Goal: Task Accomplishment & Management: Complete application form

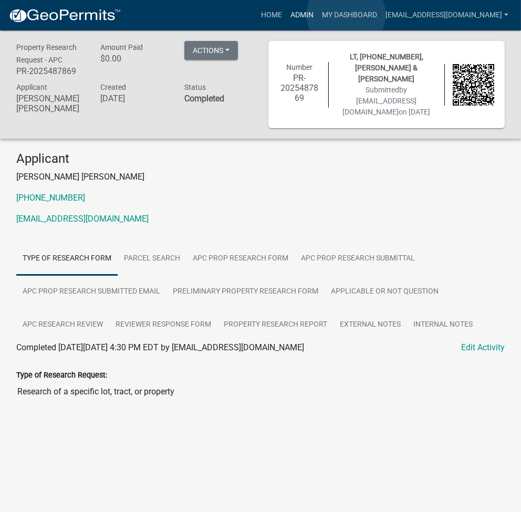
click at [318, 15] on link "Admin" at bounding box center [302, 15] width 32 height 20
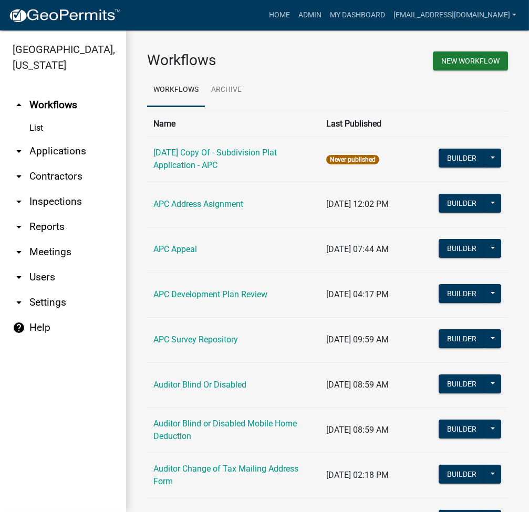
click at [57, 154] on link "arrow_drop_down Applications" at bounding box center [63, 151] width 126 height 25
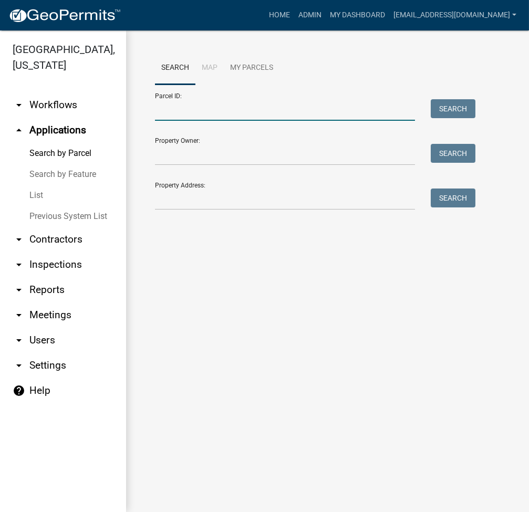
click at [252, 106] on input "Parcel ID:" at bounding box center [285, 110] width 260 height 22
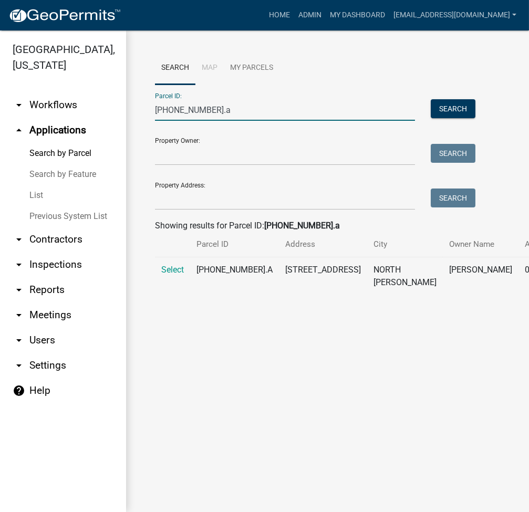
type input "005-051-131.a"
click at [164, 275] on span "Select" at bounding box center [172, 270] width 23 height 10
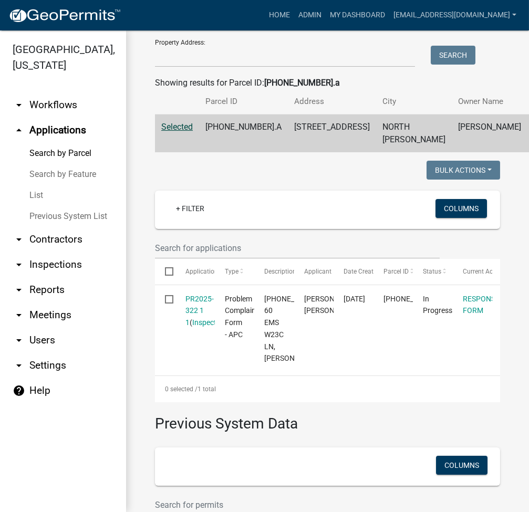
scroll to position [280, 0]
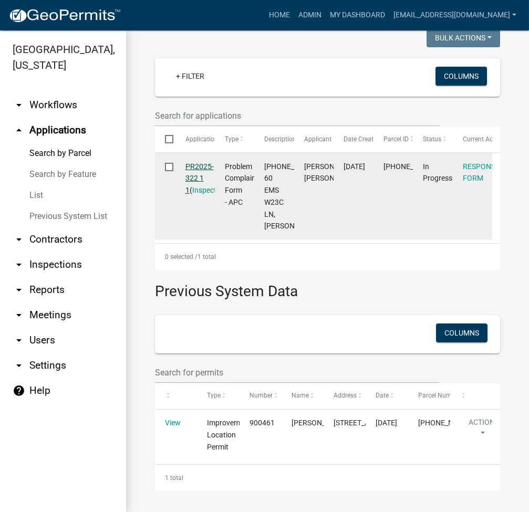
click at [197, 186] on link "PR2025-322 1 1" at bounding box center [199, 178] width 28 height 33
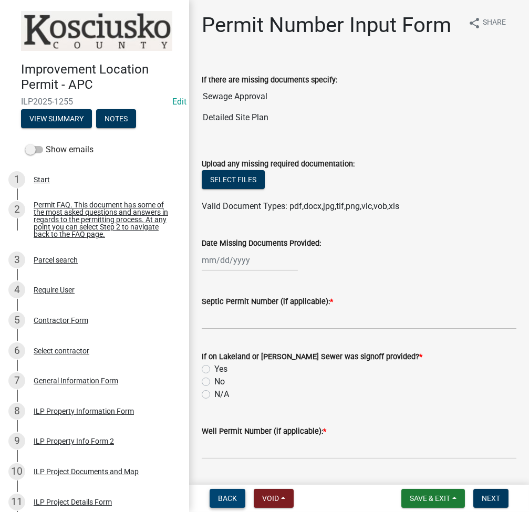
click at [227, 498] on span "Back" at bounding box center [227, 498] width 19 height 8
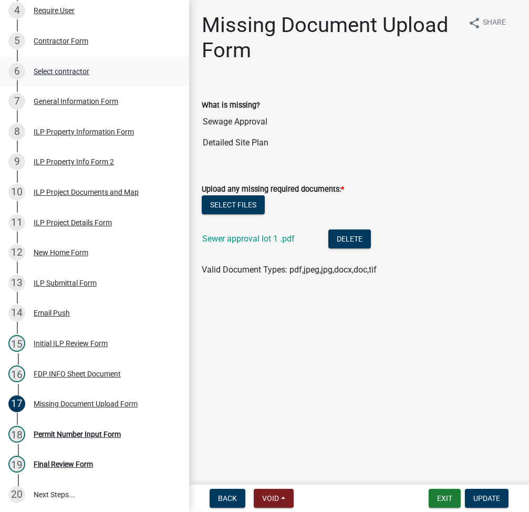
scroll to position [280, 0]
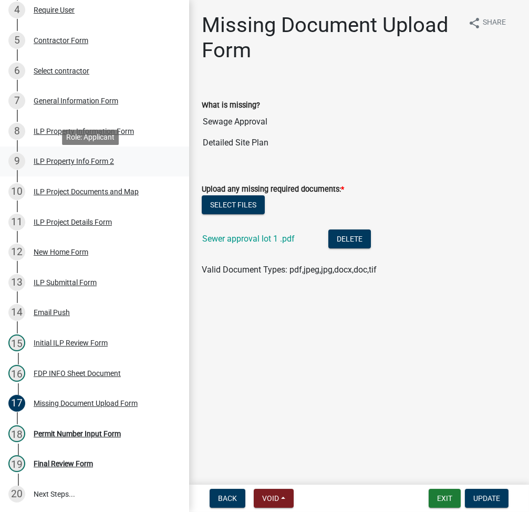
click at [71, 165] on div "ILP Property Info Form 2" at bounding box center [74, 161] width 80 height 7
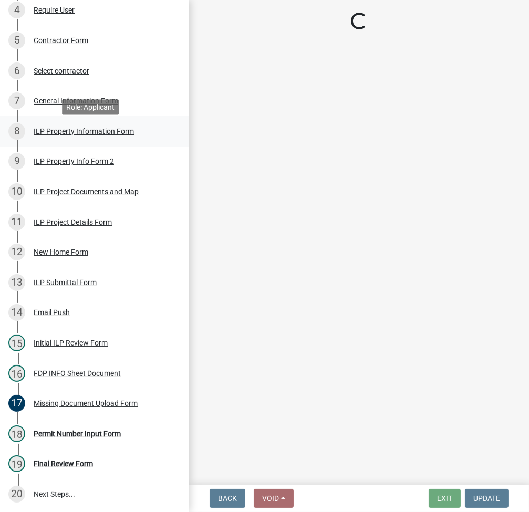
select select "30cad654-0079-4cbe-a349-097ae71a5774"
select select "1146270b-2111-4e23-bf7f-74ce85cf7041"
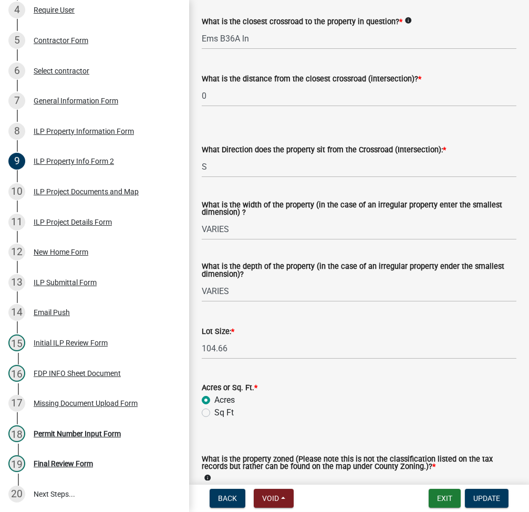
scroll to position [391, 0]
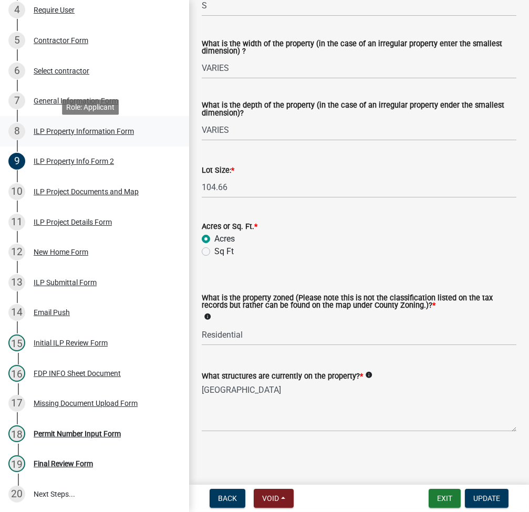
click at [82, 135] on div "ILP Property Information Form" at bounding box center [84, 131] width 100 height 7
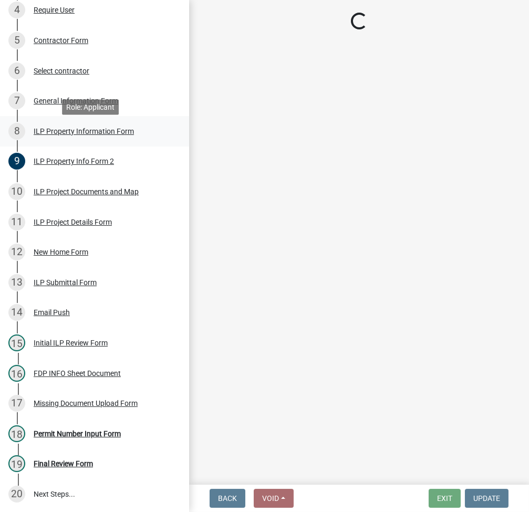
scroll to position [0, 0]
select select "8aeb2c27-db4f-4f65-83dd-c512a3678cb2"
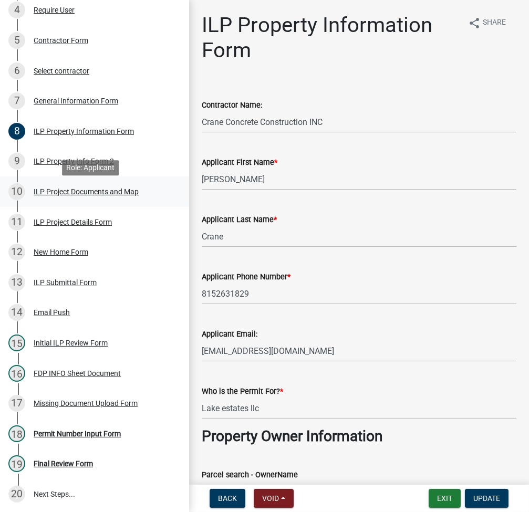
click at [68, 191] on div "10 ILP Project Documents and Map" at bounding box center [90, 191] width 164 height 17
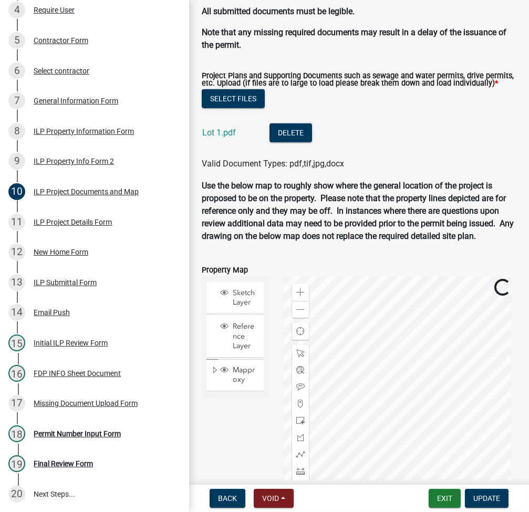
scroll to position [1260, 0]
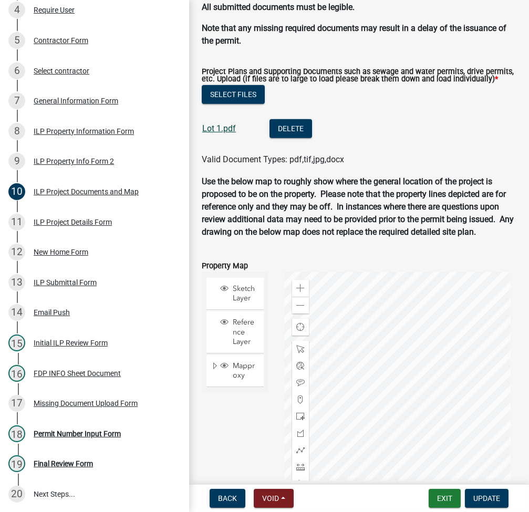
click at [214, 133] on link "Lot 1.pdf" at bounding box center [219, 128] width 34 height 10
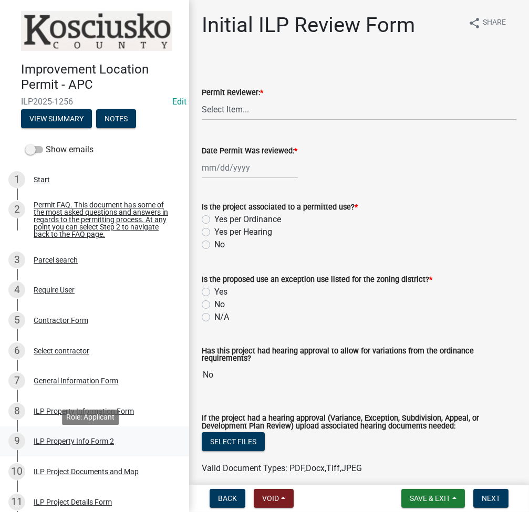
click at [95, 441] on div "9 ILP Property Info Form 2" at bounding box center [90, 441] width 164 height 17
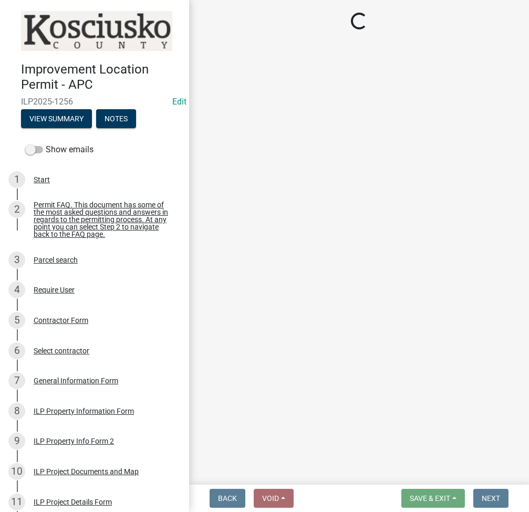
select select "0609af41-fe40-4fa2-880d-6f54f567ae8e"
select select "1146270b-2111-4e23-bf7f-74ce85cf7041"
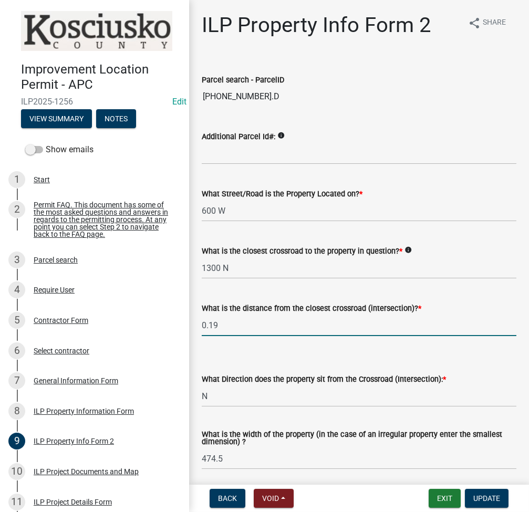
click at [249, 332] on input "0.19" at bounding box center [359, 326] width 315 height 22
type input "0"
click at [407, 394] on select "Select Item... N NE NW S SE SW E W" at bounding box center [359, 396] width 315 height 22
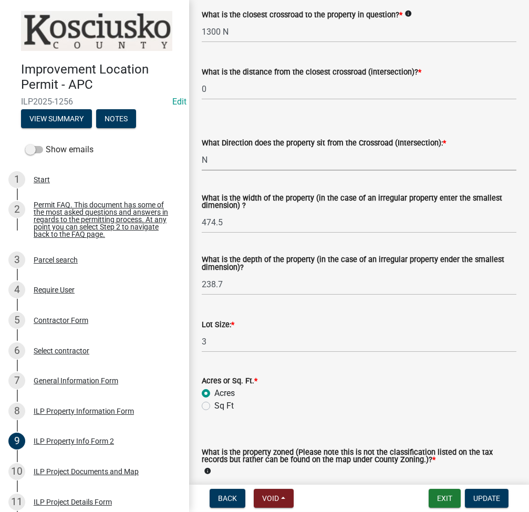
scroll to position [280, 0]
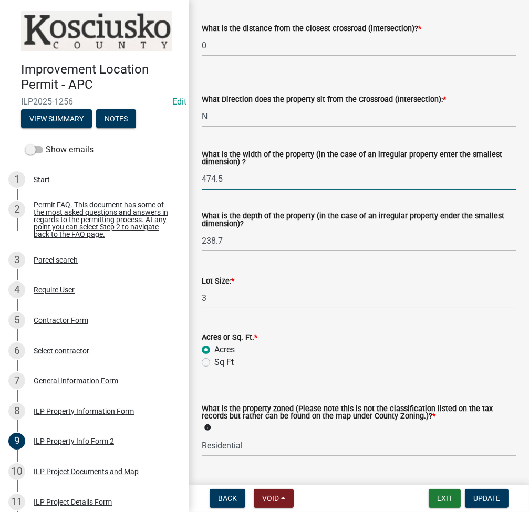
click at [262, 187] on input "474.5" at bounding box center [359, 179] width 315 height 22
type input "497"
click at [261, 235] on input "238.7" at bounding box center [359, 241] width 315 height 22
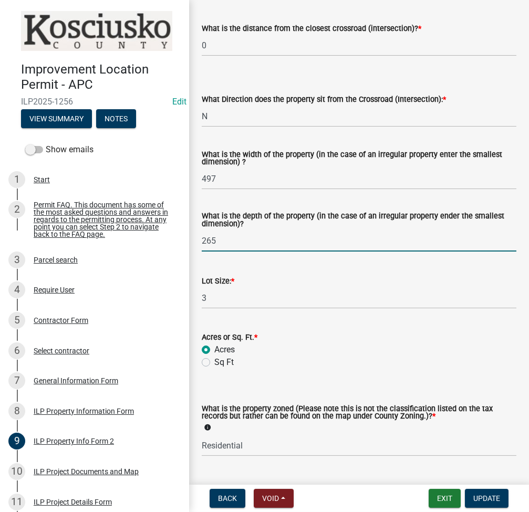
type input "265"
click at [266, 452] on select "Select Item... Agricultural Agricultural 2 Commercial Environmental Industrial …" at bounding box center [359, 446] width 315 height 22
click at [200, 298] on div "Lot Size: * 3" at bounding box center [359, 284] width 330 height 49
click at [482, 504] on button "Update" at bounding box center [487, 498] width 44 height 19
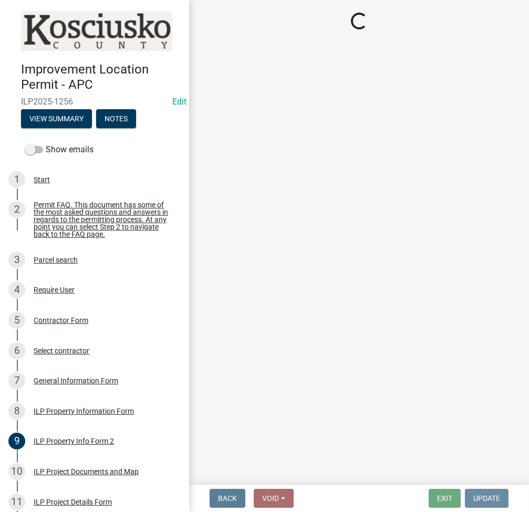
scroll to position [0, 0]
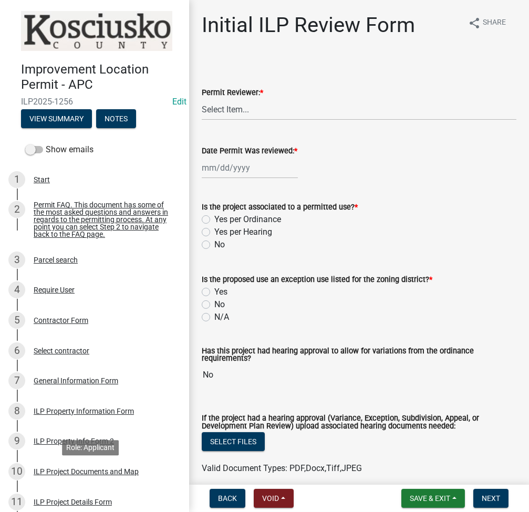
click at [94, 475] on div "ILP Project Documents and Map" at bounding box center [86, 471] width 105 height 7
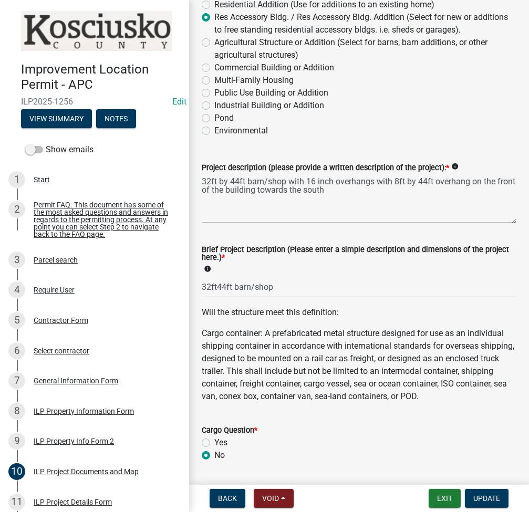
scroll to position [280, 0]
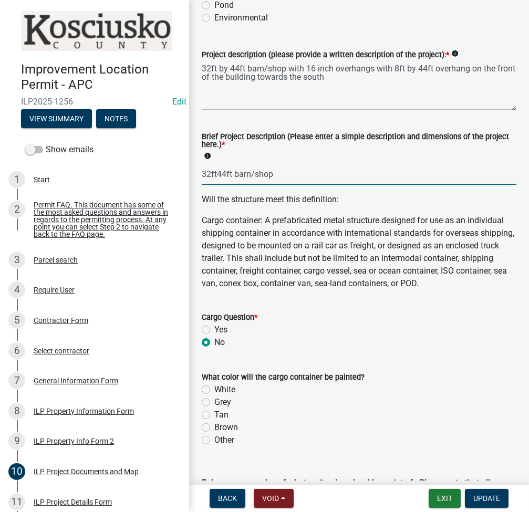
click at [212, 168] on input "32ft44ft barn/shop" at bounding box center [359, 174] width 315 height 22
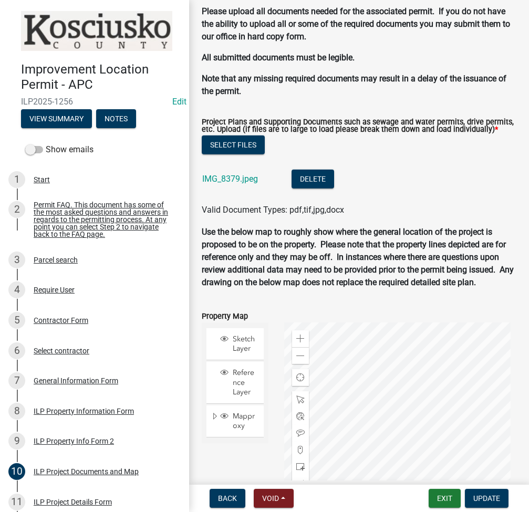
scroll to position [1260, 0]
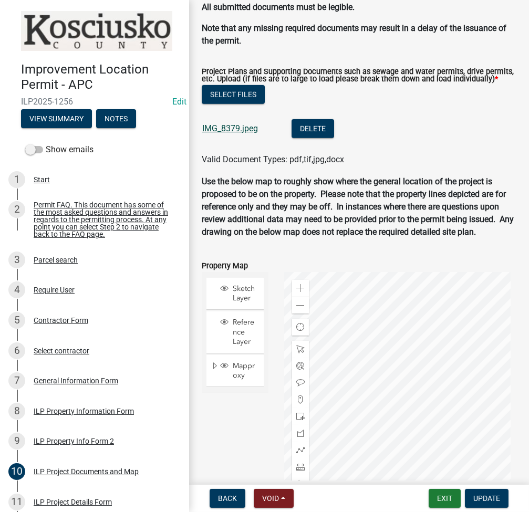
type input "32x44 barn/shop"
click at [226, 133] on link "IMG_8379.jpeg" at bounding box center [230, 128] width 56 height 10
click at [483, 496] on span "Update" at bounding box center [486, 498] width 27 height 8
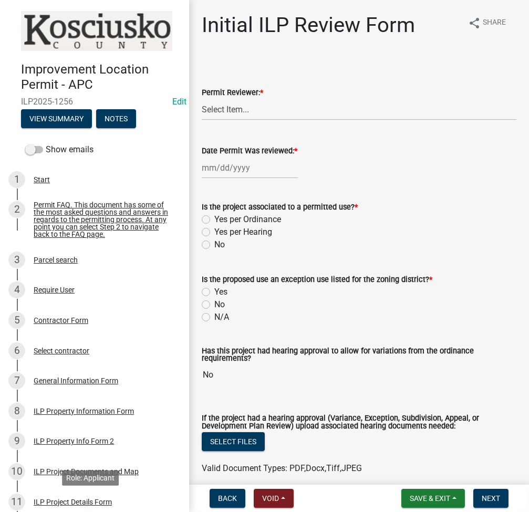
click at [76, 506] on div "ILP Project Details Form" at bounding box center [73, 501] width 78 height 7
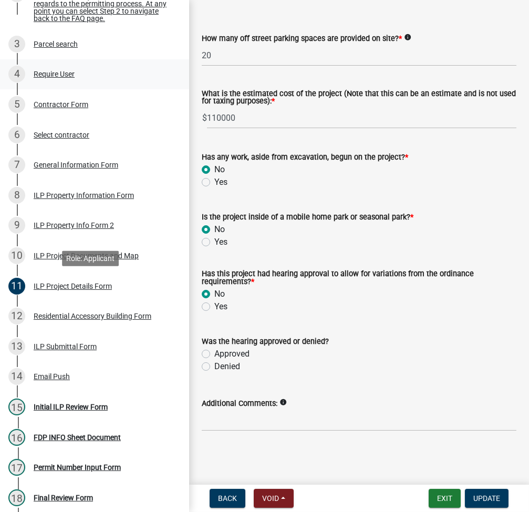
scroll to position [280, 0]
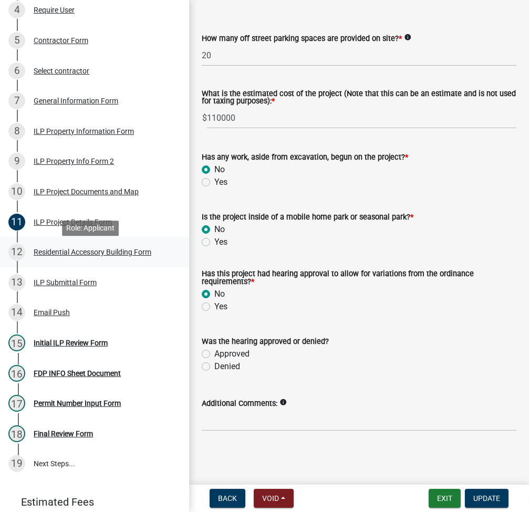
click at [85, 254] on div "Residential Accessory Building Form" at bounding box center [93, 251] width 118 height 7
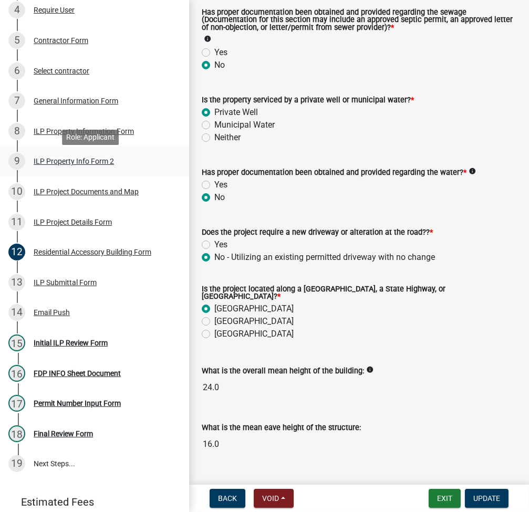
click at [91, 165] on div "ILP Property Info Form 2" at bounding box center [74, 161] width 80 height 7
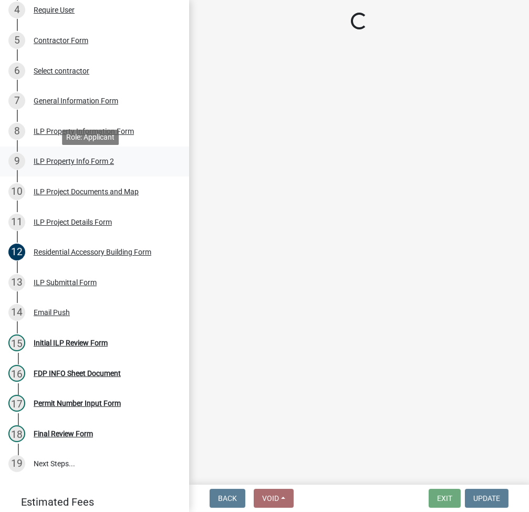
scroll to position [0, 0]
select select "0609af41-fe40-4fa2-880d-6f54f567ae8e"
select select "1146270b-2111-4e23-bf7f-74ce85cf7041"
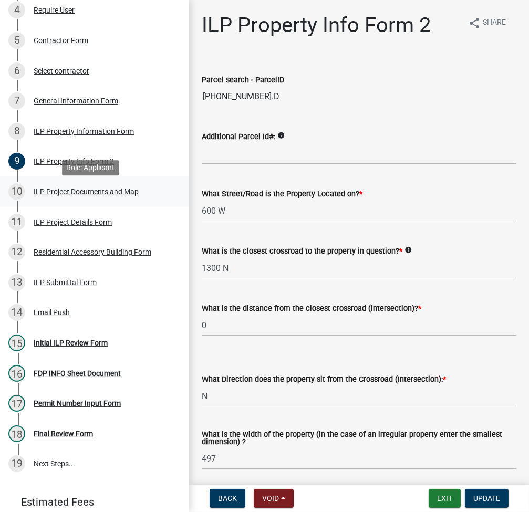
click at [89, 194] on div "ILP Project Documents and Map" at bounding box center [86, 191] width 105 height 7
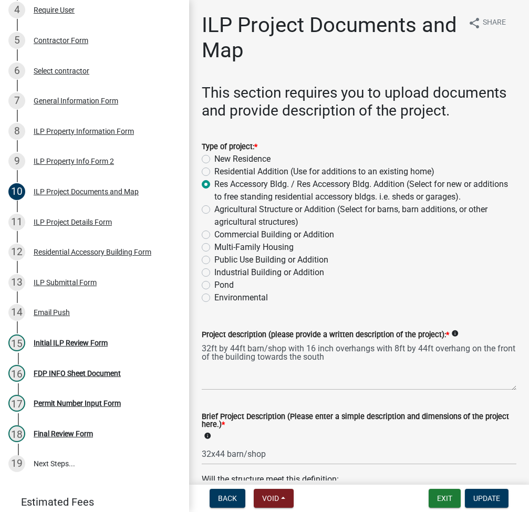
click at [214, 209] on label "Agricultural Structure or Addition (Select for barns, barn additions, or other …" at bounding box center [365, 215] width 302 height 25
click at [214, 209] on input "Agricultural Structure or Addition (Select for barns, barn additions, or other …" at bounding box center [217, 206] width 7 height 7
radio input "true"
click at [496, 497] on span "Update" at bounding box center [486, 498] width 27 height 8
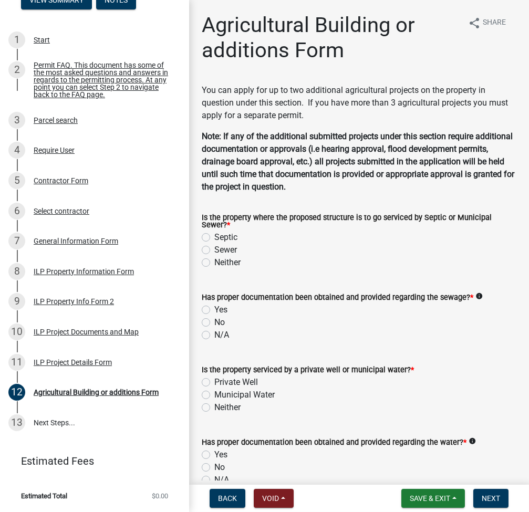
scroll to position [77, 0]
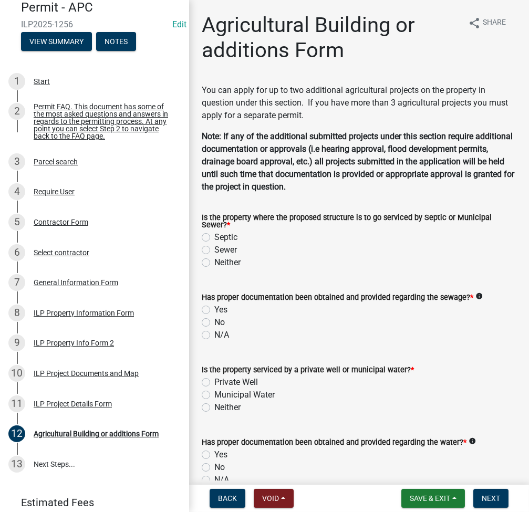
click at [214, 236] on label "Septic" at bounding box center [225, 237] width 23 height 13
click at [214, 236] on input "Septic" at bounding box center [217, 234] width 7 height 7
radio input "true"
click at [214, 321] on label "No" at bounding box center [219, 322] width 11 height 13
click at [214, 321] on input "No" at bounding box center [217, 319] width 7 height 7
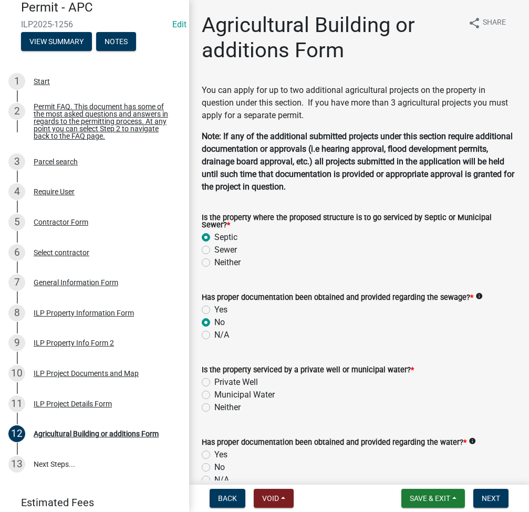
radio input "true"
click at [214, 380] on label "Private Well" at bounding box center [236, 382] width 44 height 13
click at [214, 380] on input "Private Well" at bounding box center [217, 379] width 7 height 7
radio input "true"
click at [214, 469] on label "No" at bounding box center [219, 467] width 11 height 13
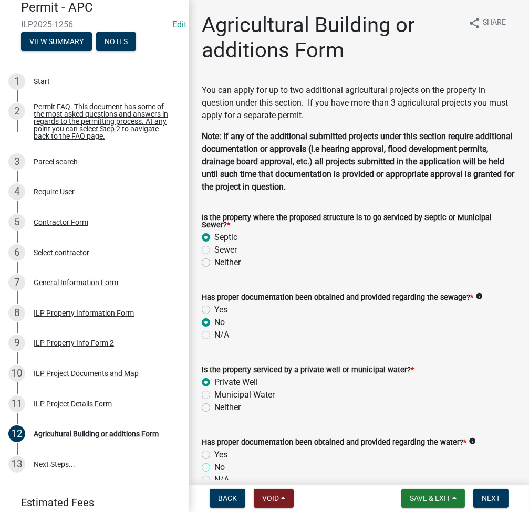
click at [214, 468] on input "No" at bounding box center [217, 464] width 7 height 7
radio input "true"
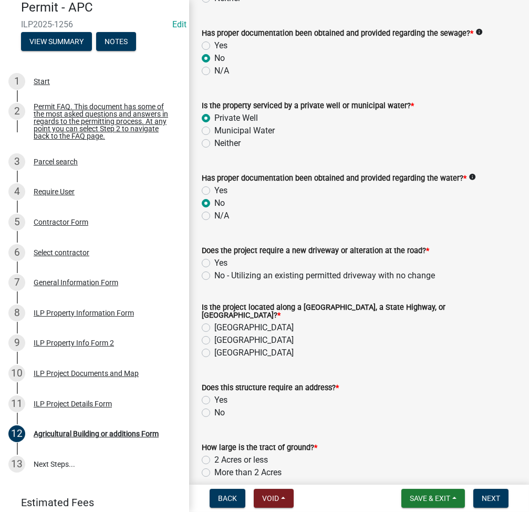
scroll to position [280, 0]
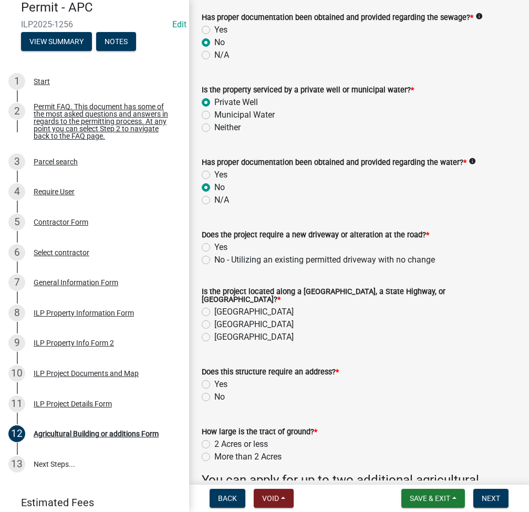
click at [214, 264] on label "No - Utilizing an existing permitted driveway with no change" at bounding box center [324, 260] width 221 height 13
click at [214, 260] on input "No - Utilizing an existing permitted driveway with no change" at bounding box center [217, 257] width 7 height 7
radio input "true"
click at [214, 306] on label "County Road" at bounding box center [253, 312] width 79 height 13
click at [214, 306] on input "County Road" at bounding box center [217, 309] width 7 height 7
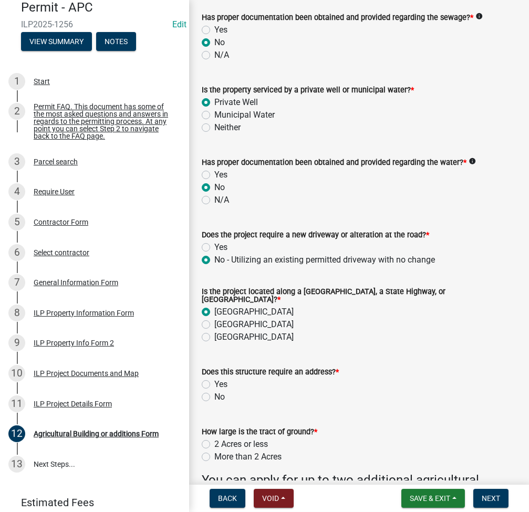
radio input "true"
click at [205, 391] on div "No" at bounding box center [359, 397] width 315 height 13
click at [214, 393] on label "No" at bounding box center [219, 397] width 11 height 13
click at [214, 393] on input "No" at bounding box center [217, 394] width 7 height 7
radio input "true"
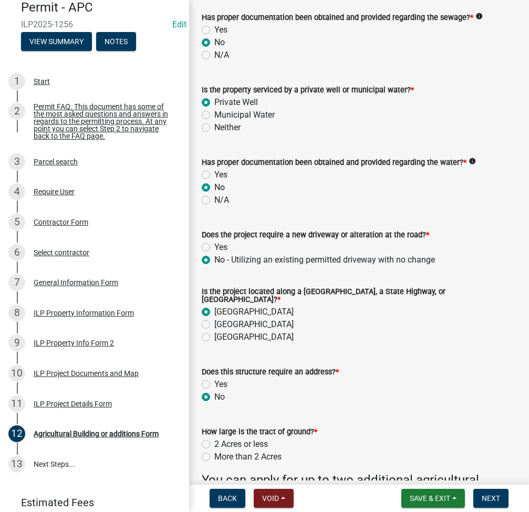
click at [214, 453] on label "More than 2 Acres" at bounding box center [247, 457] width 67 height 13
click at [214, 453] on input "More than 2 Acres" at bounding box center [217, 454] width 7 height 7
radio input "true"
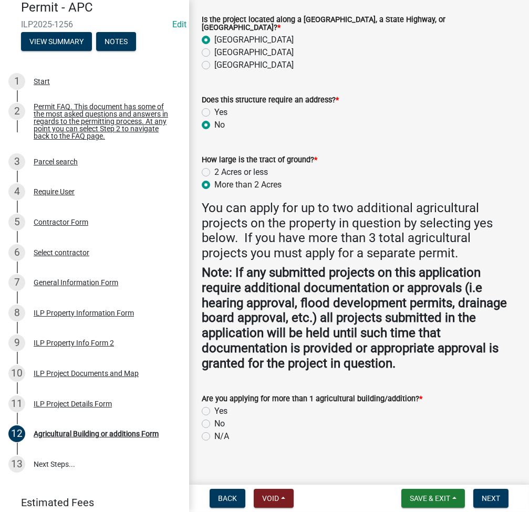
scroll to position [559, 0]
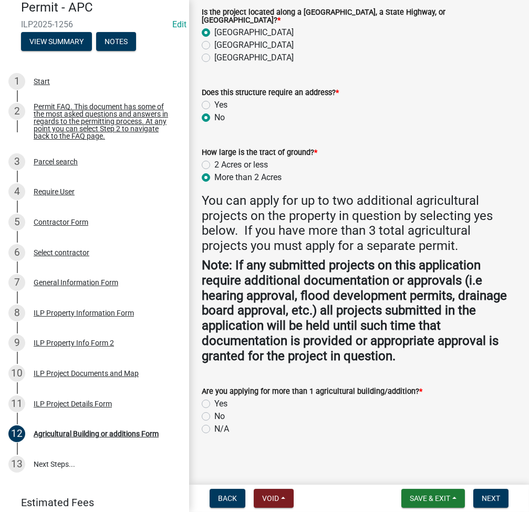
click at [214, 413] on label "No" at bounding box center [219, 416] width 11 height 13
click at [214, 413] on input "No" at bounding box center [217, 413] width 7 height 7
radio input "true"
click at [487, 503] on button "Next" at bounding box center [490, 498] width 35 height 19
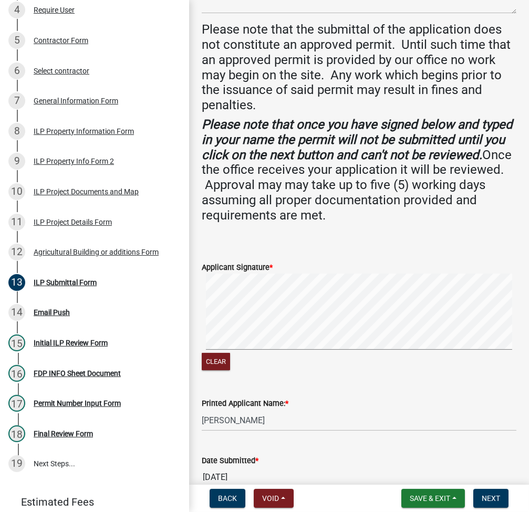
scroll to position [340, 0]
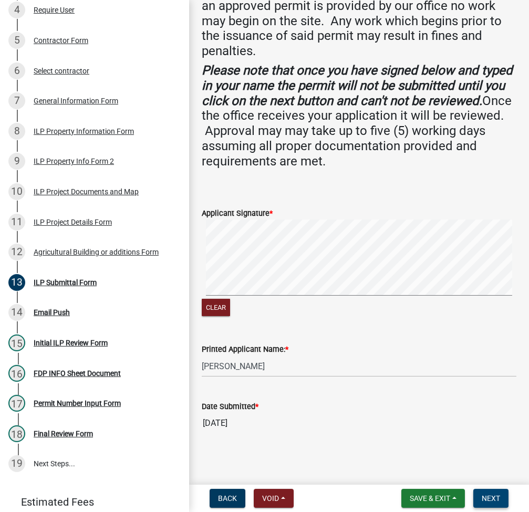
click at [490, 505] on button "Next" at bounding box center [490, 498] width 35 height 19
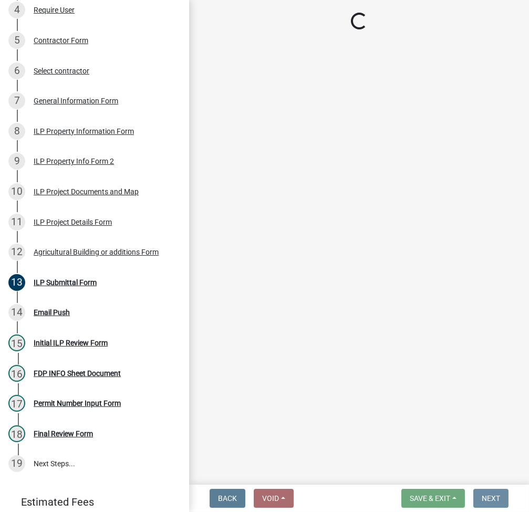
scroll to position [0, 0]
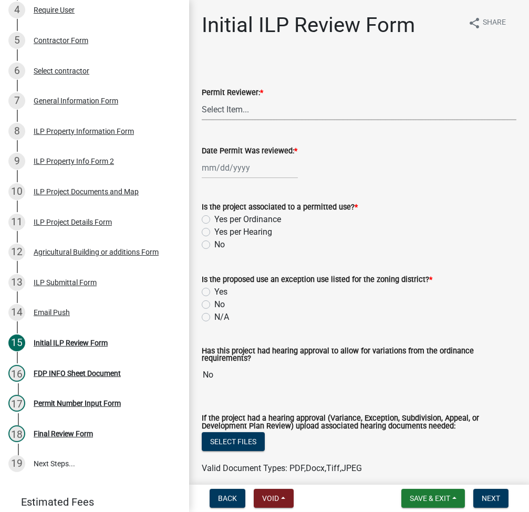
click at [282, 113] on select "Select Item... MMS LT AT CS Vacant Vacant" at bounding box center [359, 110] width 315 height 22
click at [202, 99] on select "Select Item... MMS LT AT CS Vacant Vacant" at bounding box center [359, 110] width 315 height 22
select select "fc758b50-acba-4166-9f24-5248f0f78016"
click at [242, 170] on div at bounding box center [250, 168] width 96 height 22
select select "10"
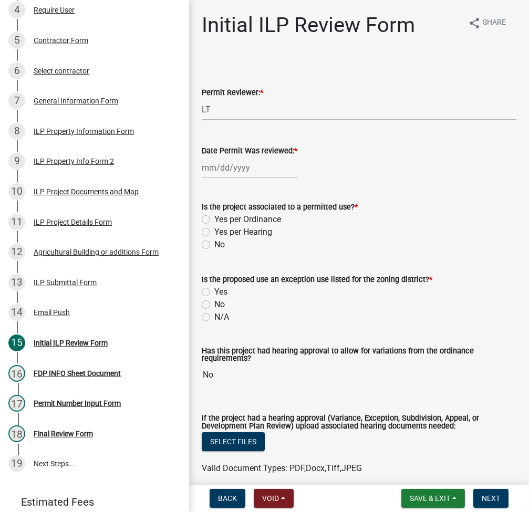
select select "2025"
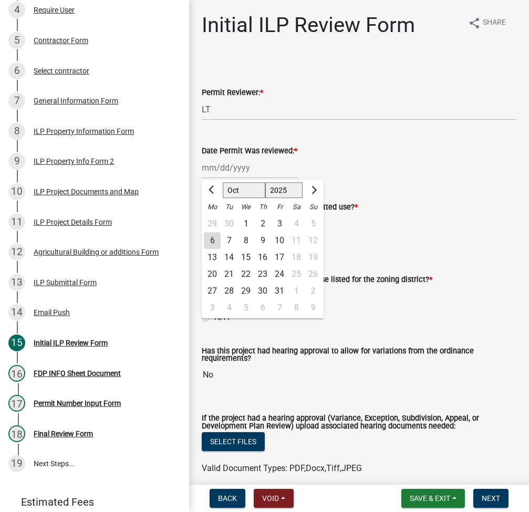
click at [215, 239] on div "6" at bounding box center [212, 240] width 17 height 17
type input "10/06/2025"
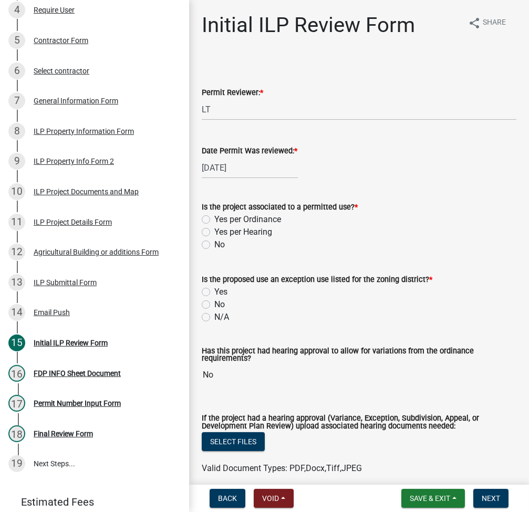
click at [214, 217] on label "Yes per Ordinance" at bounding box center [247, 219] width 67 height 13
click at [214, 217] on input "Yes per Ordinance" at bounding box center [217, 216] width 7 height 7
radio input "true"
click at [214, 302] on label "No" at bounding box center [219, 304] width 11 height 13
click at [214, 302] on input "No" at bounding box center [217, 301] width 7 height 7
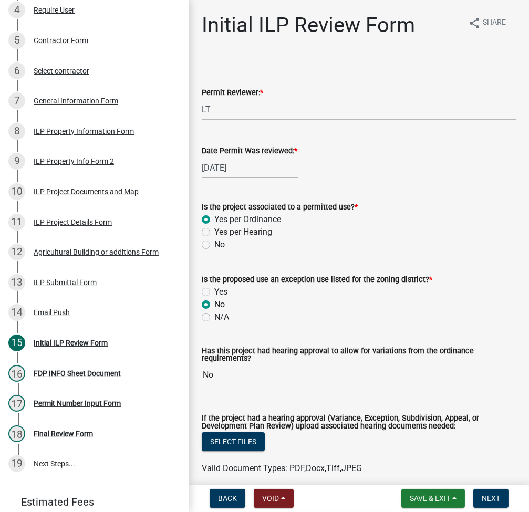
radio input "true"
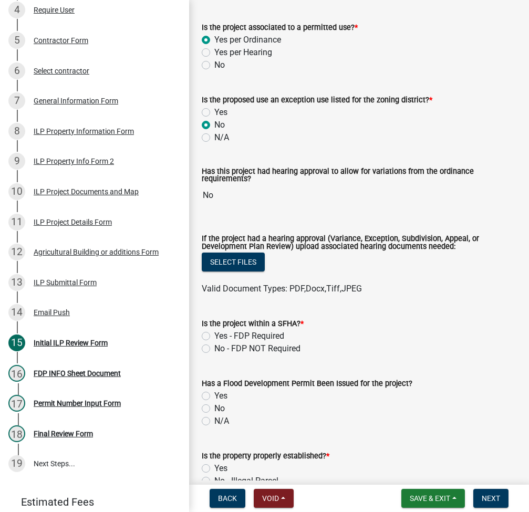
scroll to position [280, 0]
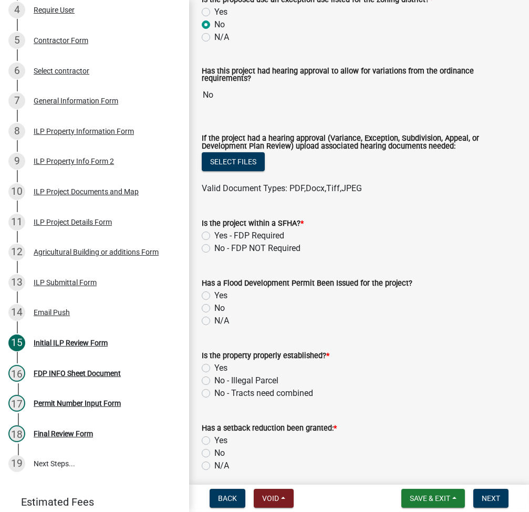
click at [214, 249] on label "No - FDP NOT Required" at bounding box center [257, 248] width 86 height 13
click at [214, 249] on input "No - FDP NOT Required" at bounding box center [217, 245] width 7 height 7
radio input "true"
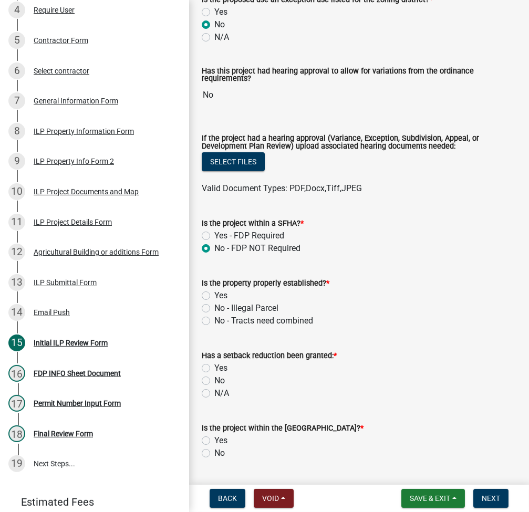
click at [214, 293] on label "Yes" at bounding box center [220, 295] width 13 height 13
click at [214, 293] on input "Yes" at bounding box center [217, 292] width 7 height 7
radio input "true"
click at [214, 379] on label "No" at bounding box center [219, 380] width 11 height 13
click at [214, 379] on input "No" at bounding box center [217, 377] width 7 height 7
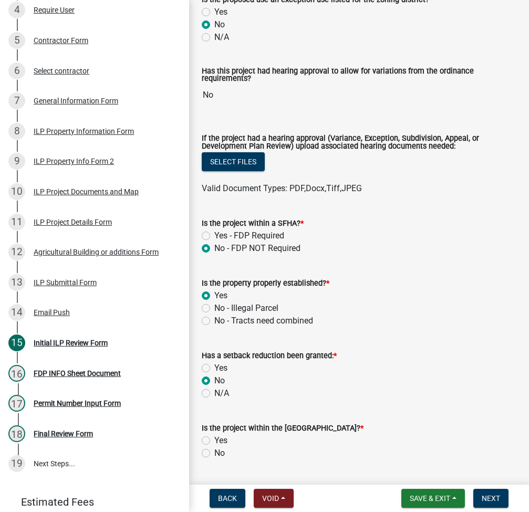
radio input "true"
click at [214, 452] on label "No" at bounding box center [219, 453] width 11 height 13
click at [214, 452] on input "No" at bounding box center [217, 450] width 7 height 7
radio input "true"
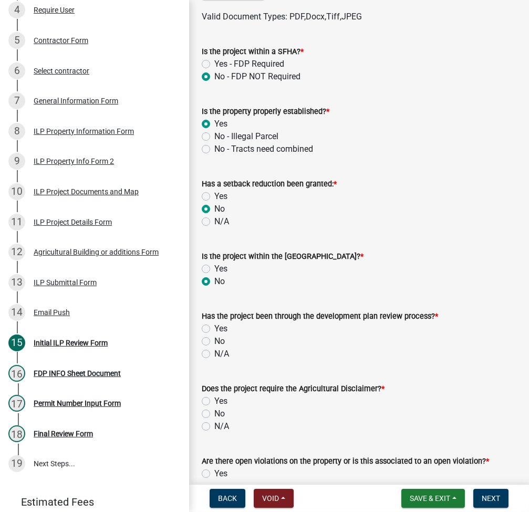
scroll to position [560, 0]
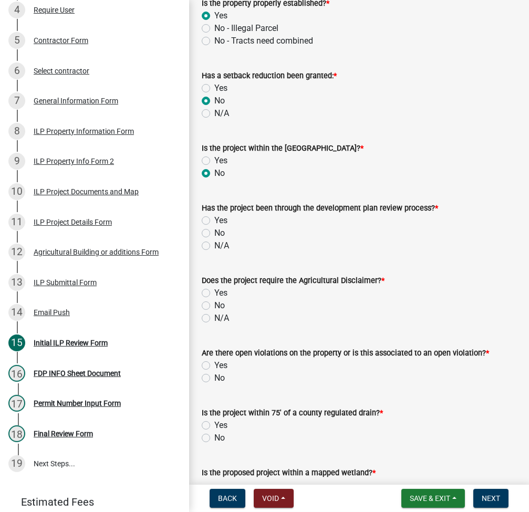
click at [214, 244] on label "N/A" at bounding box center [221, 245] width 15 height 13
click at [214, 244] on input "N/A" at bounding box center [217, 242] width 7 height 7
radio input "true"
click at [214, 317] on label "N/A" at bounding box center [221, 318] width 15 height 13
click at [214, 317] on input "N/A" at bounding box center [217, 315] width 7 height 7
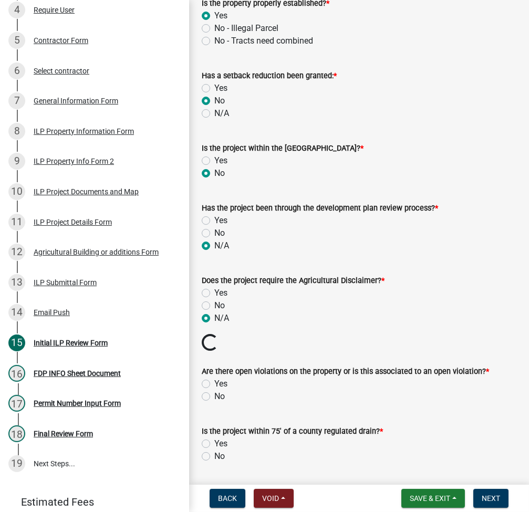
radio input "true"
click at [214, 395] on label "No" at bounding box center [219, 396] width 11 height 13
click at [214, 395] on input "No" at bounding box center [217, 393] width 7 height 7
radio input "true"
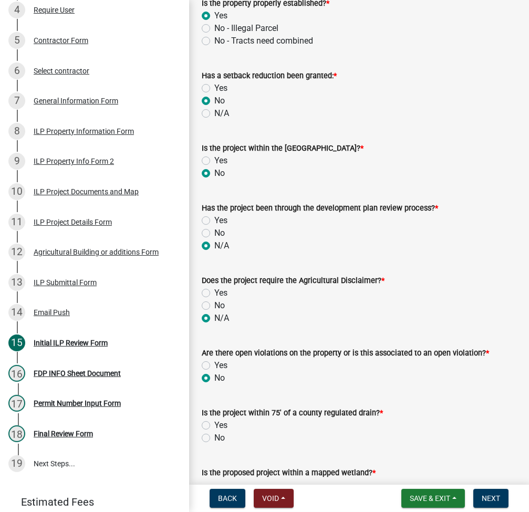
click at [214, 435] on label "No" at bounding box center [219, 438] width 11 height 13
click at [214, 435] on input "No" at bounding box center [217, 435] width 7 height 7
radio input "true"
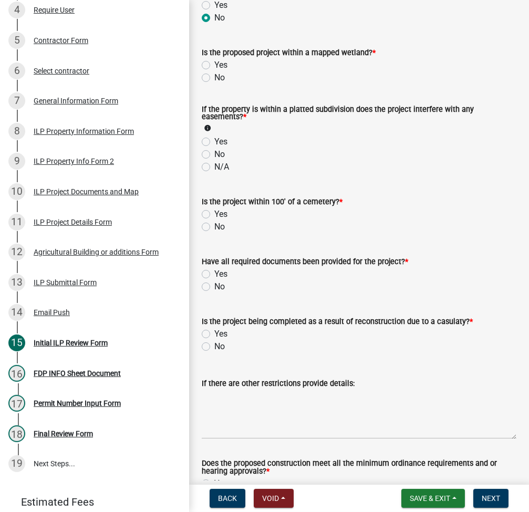
scroll to position [840, 0]
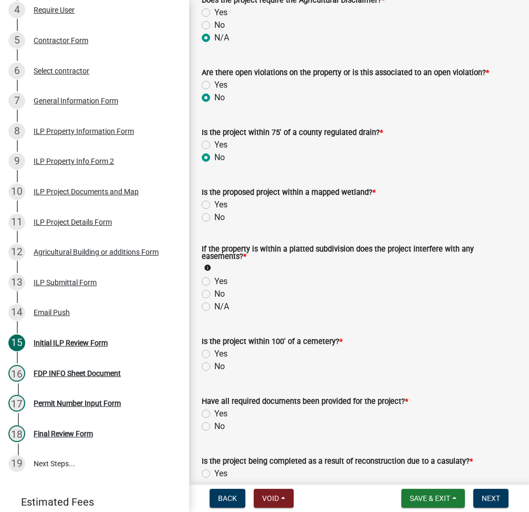
click at [214, 215] on label "No" at bounding box center [219, 217] width 11 height 13
click at [214, 215] on input "No" at bounding box center [217, 214] width 7 height 7
radio input "true"
click at [214, 308] on label "N/A" at bounding box center [221, 306] width 15 height 13
click at [214, 307] on input "N/A" at bounding box center [217, 303] width 7 height 7
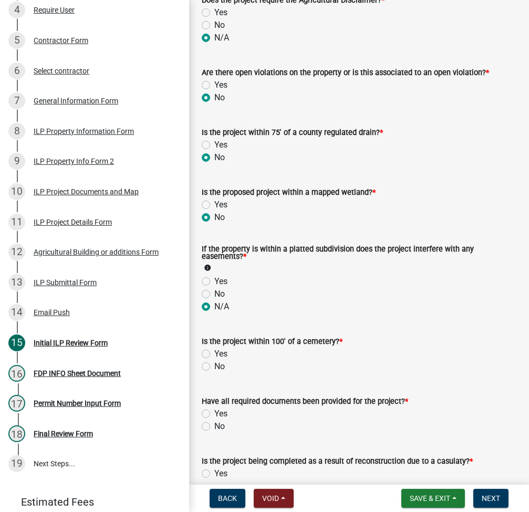
radio input "true"
click at [214, 367] on label "No" at bounding box center [219, 366] width 11 height 13
click at [214, 367] on input "No" at bounding box center [217, 363] width 7 height 7
radio input "true"
click at [214, 426] on label "No" at bounding box center [219, 426] width 11 height 13
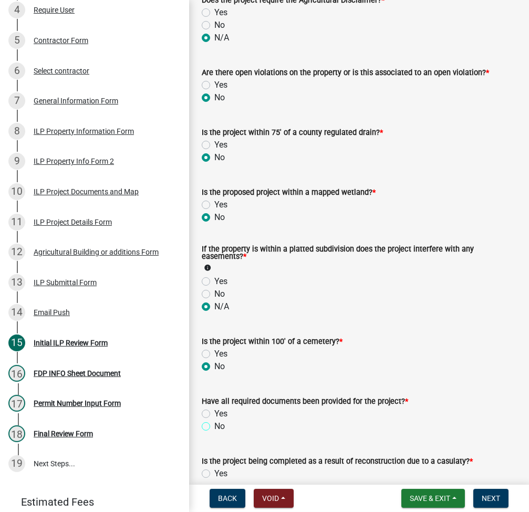
click at [214, 426] on input "No" at bounding box center [217, 423] width 7 height 7
radio input "true"
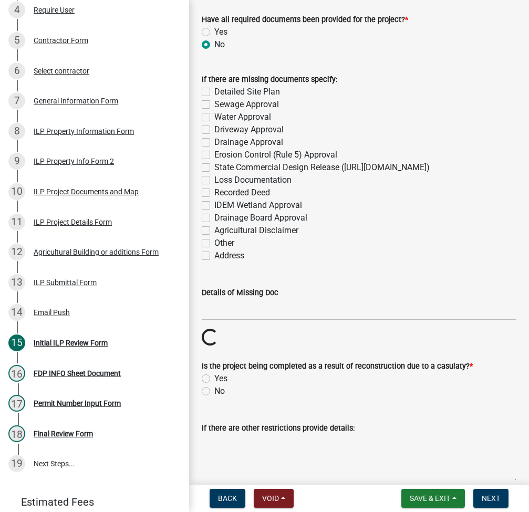
scroll to position [1229, 0]
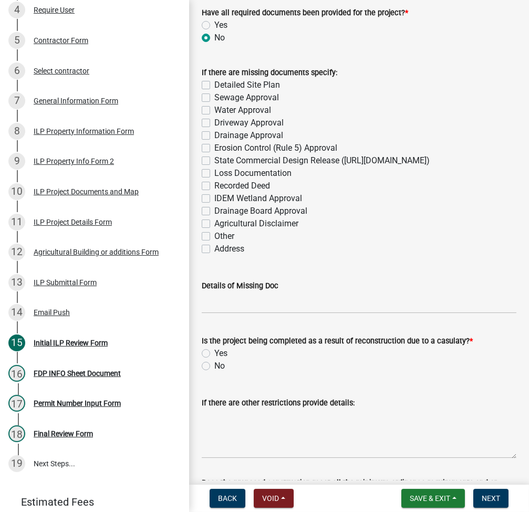
click at [204, 92] on div "Sewage Approval" at bounding box center [359, 97] width 315 height 13
click at [214, 101] on label "Sewage Approval" at bounding box center [246, 97] width 65 height 13
click at [214, 98] on input "Sewage Approval" at bounding box center [217, 94] width 7 height 7
checkbox input "true"
checkbox input "false"
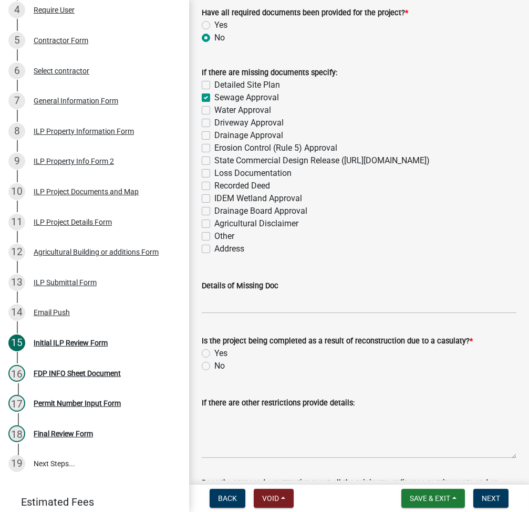
checkbox input "true"
checkbox input "false"
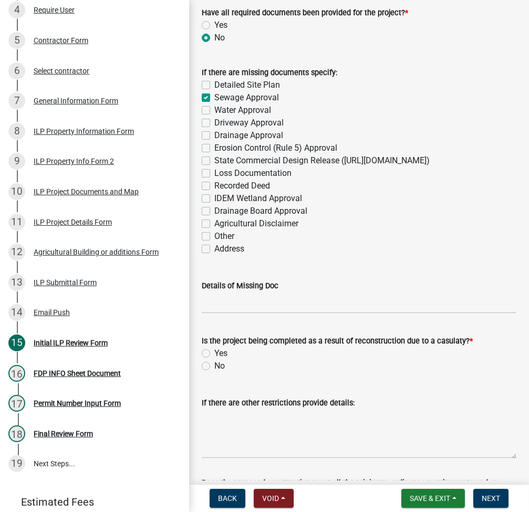
checkbox input "false"
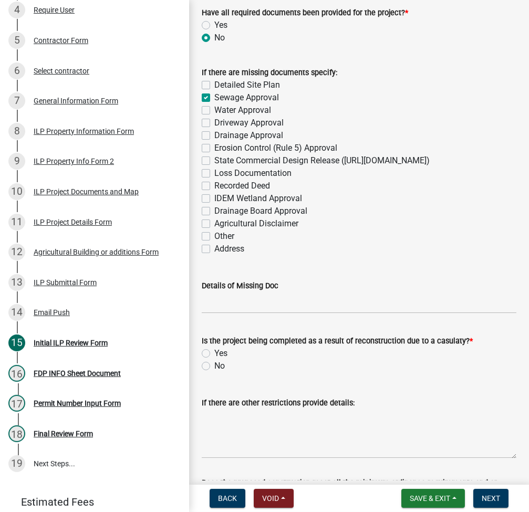
checkbox input "false"
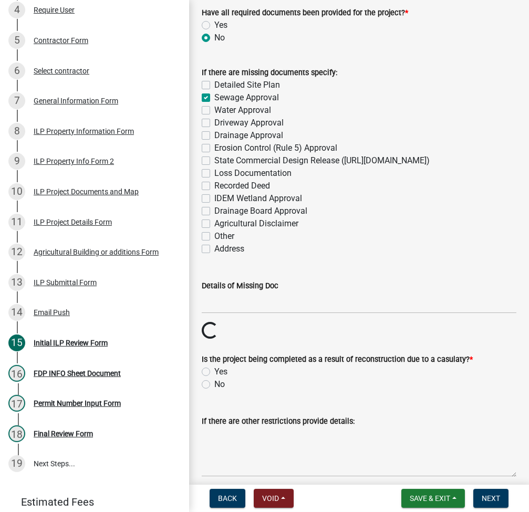
click at [214, 111] on label "Water Approval" at bounding box center [242, 110] width 57 height 13
click at [214, 111] on input "Water Approval" at bounding box center [217, 107] width 7 height 7
checkbox input "true"
checkbox input "false"
checkbox input "true"
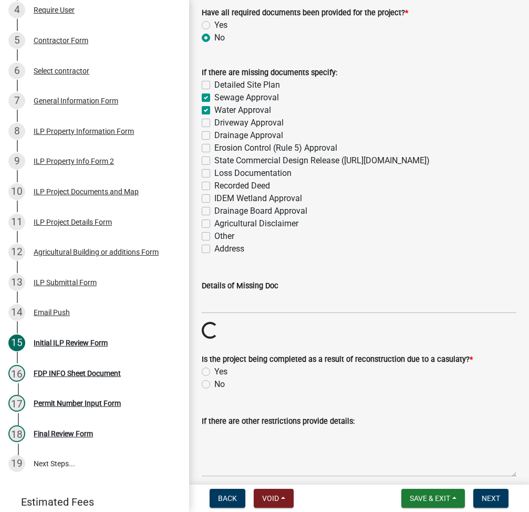
checkbox input "true"
checkbox input "false"
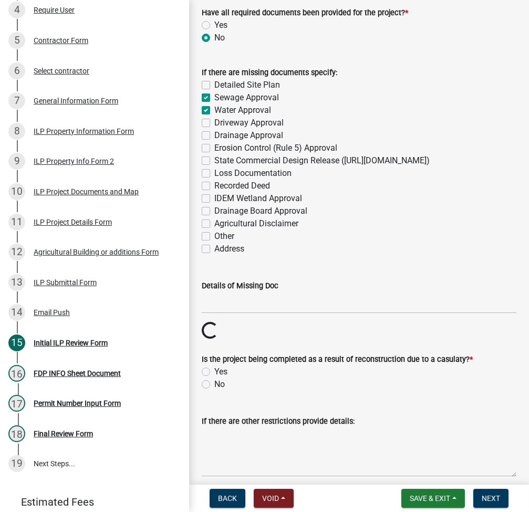
checkbox input "false"
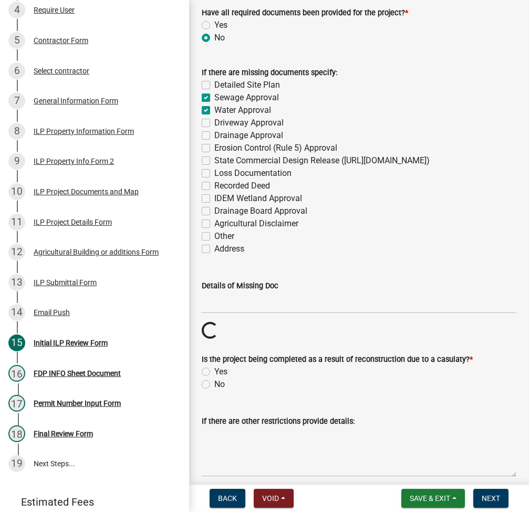
checkbox input "false"
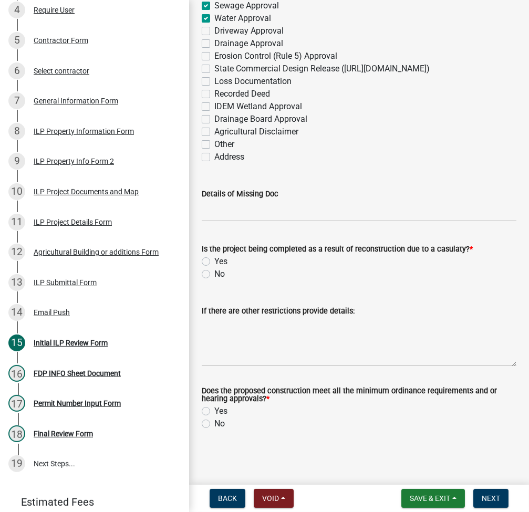
scroll to position [1333, 0]
click at [214, 275] on label "No" at bounding box center [219, 274] width 11 height 13
click at [214, 275] on input "No" at bounding box center [217, 271] width 7 height 7
radio input "true"
click at [214, 412] on label "Yes" at bounding box center [220, 411] width 13 height 13
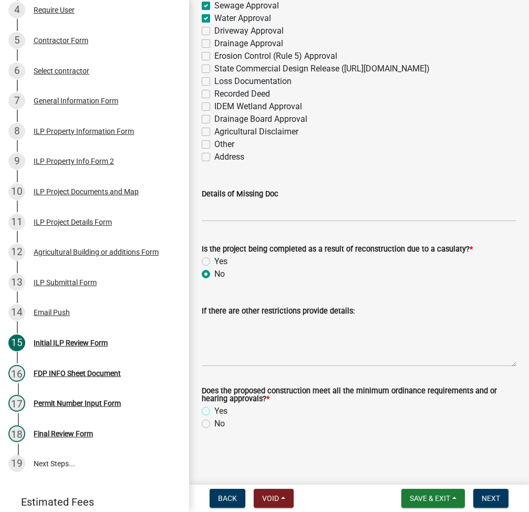
click at [214, 412] on input "Yes" at bounding box center [217, 408] width 7 height 7
radio input "true"
click at [497, 500] on span "Next" at bounding box center [491, 498] width 18 height 8
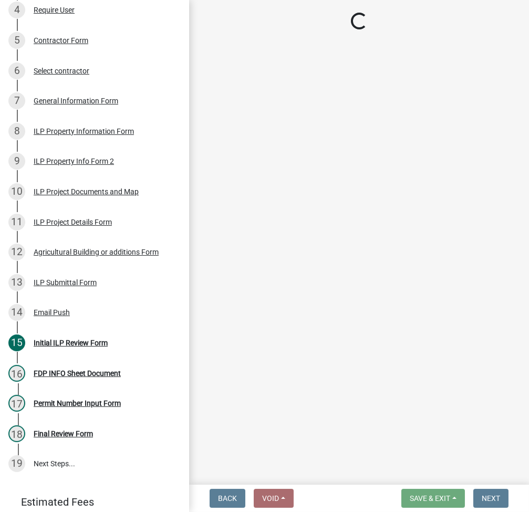
scroll to position [310, 0]
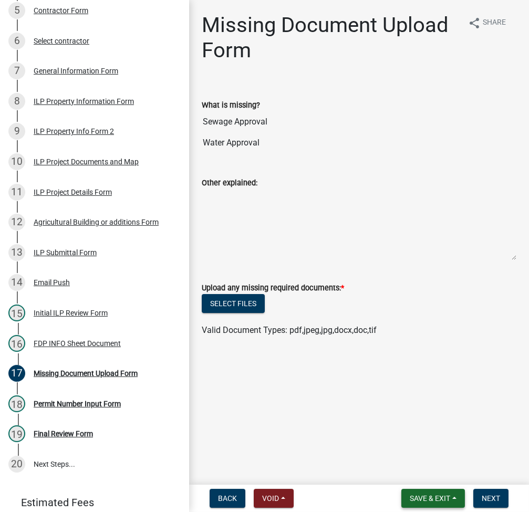
click at [432, 497] on span "Save & Exit" at bounding box center [430, 498] width 40 height 8
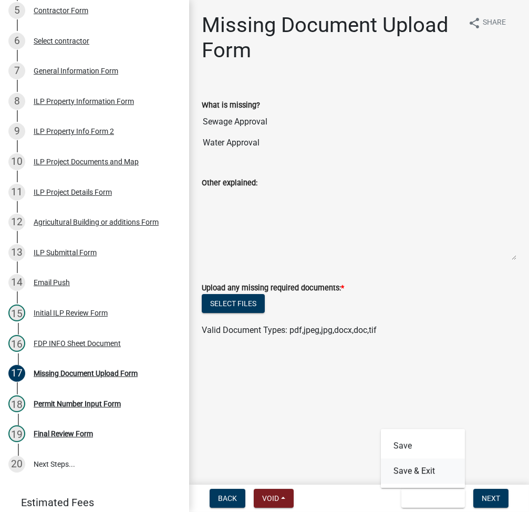
click at [412, 470] on button "Save & Exit" at bounding box center [423, 471] width 84 height 25
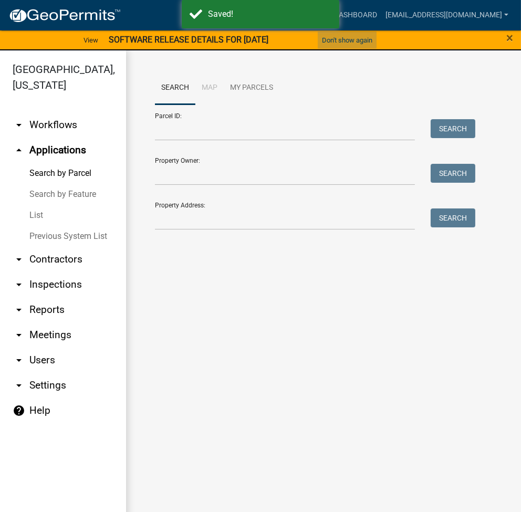
click at [357, 37] on button "Don't show again" at bounding box center [347, 40] width 59 height 17
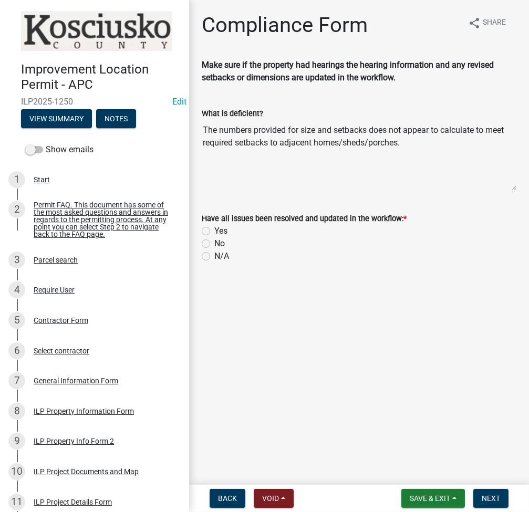
click at [223, 509] on nav "Back Void Withdraw Lock Expire Void Save & Exit Save Save & Exit Next" at bounding box center [359, 498] width 340 height 27
click at [223, 502] on span "Back" at bounding box center [227, 498] width 19 height 8
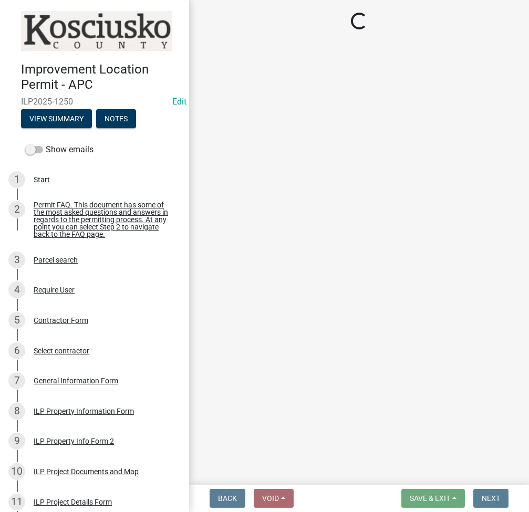
select select "fc758b50-acba-4166-9f24-5248f0f78016"
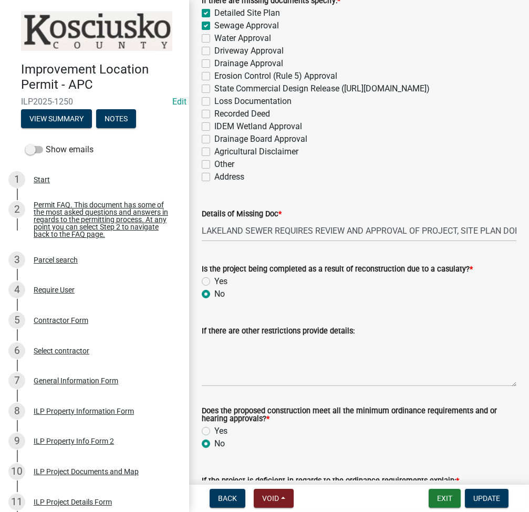
scroll to position [1516, 0]
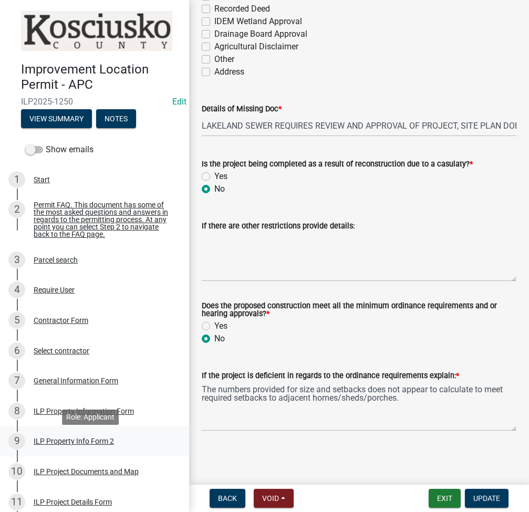
click at [76, 443] on div "ILP Property Info Form 2" at bounding box center [74, 440] width 80 height 7
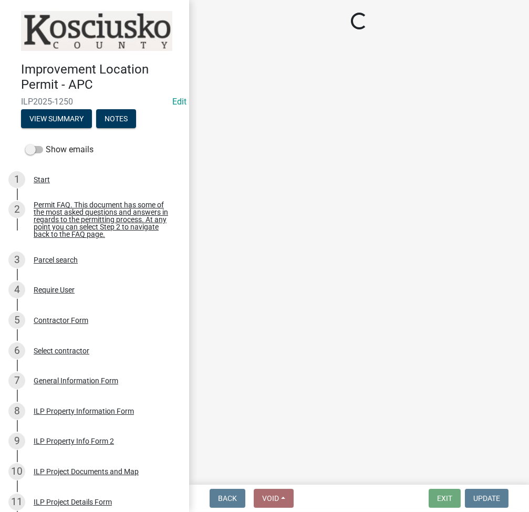
select select "0609af41-fe40-4fa2-880d-6f54f567ae8e"
select select "1146270b-2111-4e23-bf7f-74ce85cf7041"
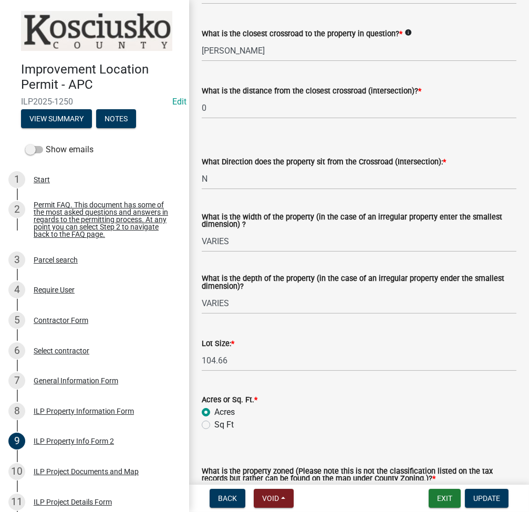
scroll to position [391, 0]
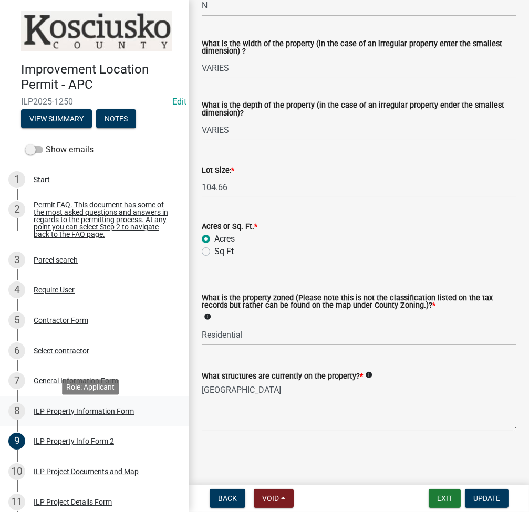
click at [67, 412] on div "ILP Property Information Form" at bounding box center [84, 411] width 100 height 7
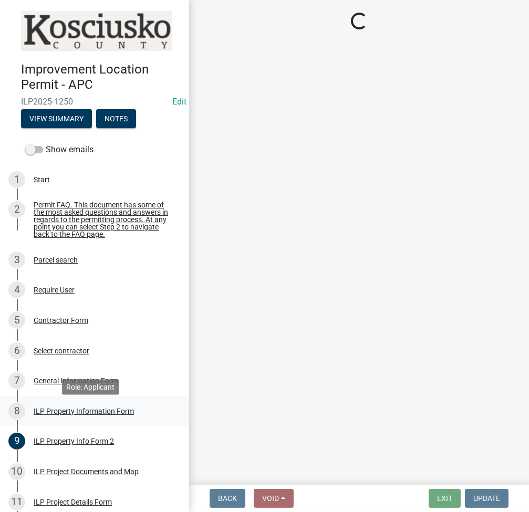
scroll to position [0, 0]
select select "8aeb2c27-db4f-4f65-83dd-c512a3678cb2"
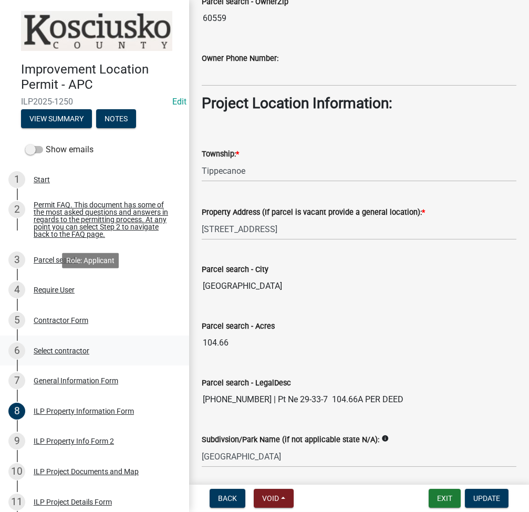
scroll to position [280, 0]
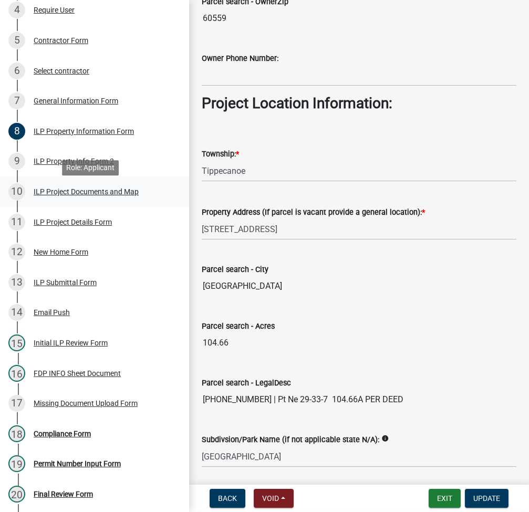
click at [76, 195] on div "ILP Project Documents and Map" at bounding box center [86, 191] width 105 height 7
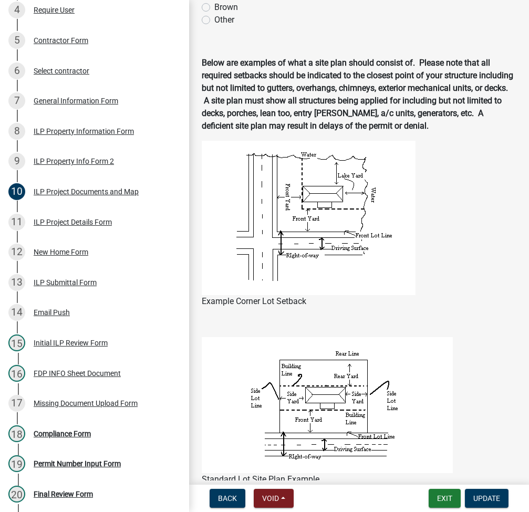
scroll to position [1260, 0]
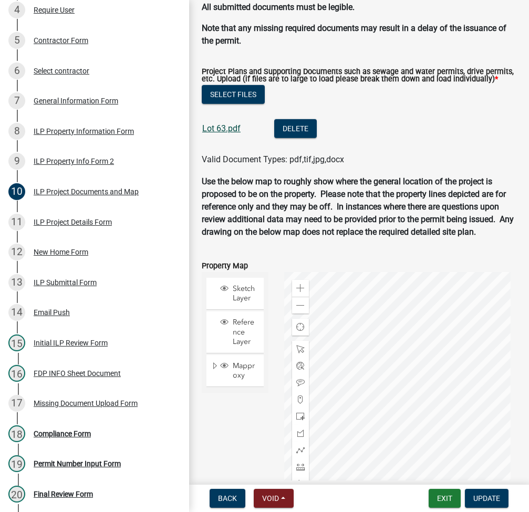
click at [207, 133] on link "Lot 63.pdf" at bounding box center [221, 128] width 38 height 10
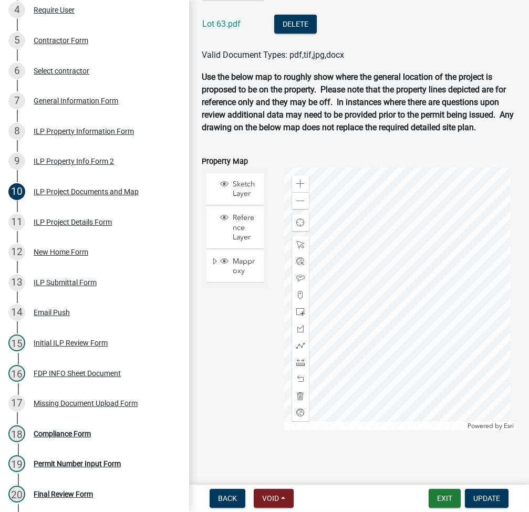
scroll to position [1390, 0]
click at [91, 407] on div "Missing Document Upload Form" at bounding box center [86, 403] width 104 height 7
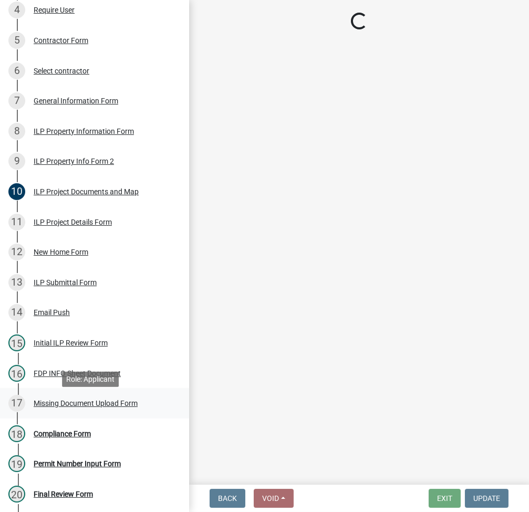
scroll to position [0, 0]
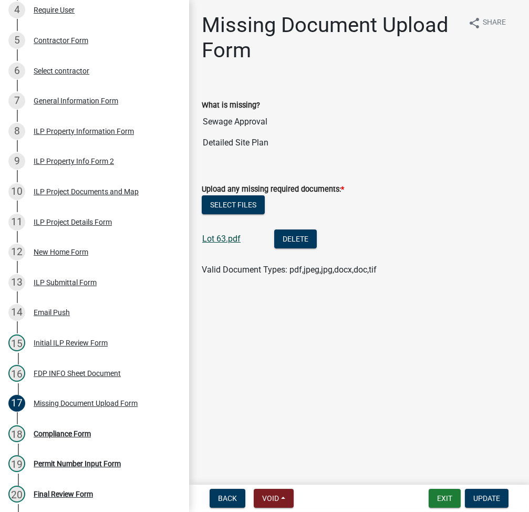
click at [229, 235] on link "Lot 63.pdf" at bounding box center [221, 239] width 38 height 10
click at [445, 496] on button "Exit" at bounding box center [445, 498] width 32 height 19
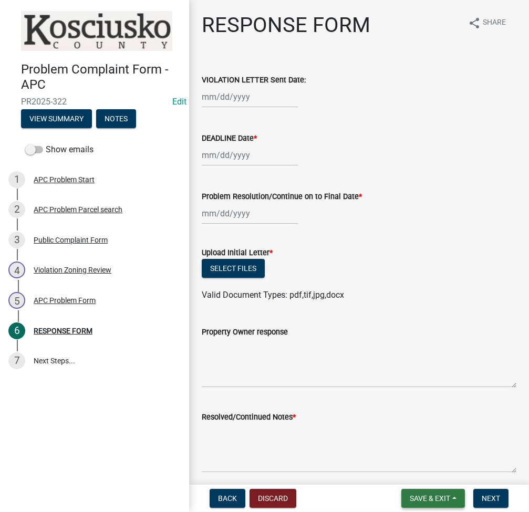
click at [404, 497] on button "Save & Exit" at bounding box center [433, 498] width 64 height 19
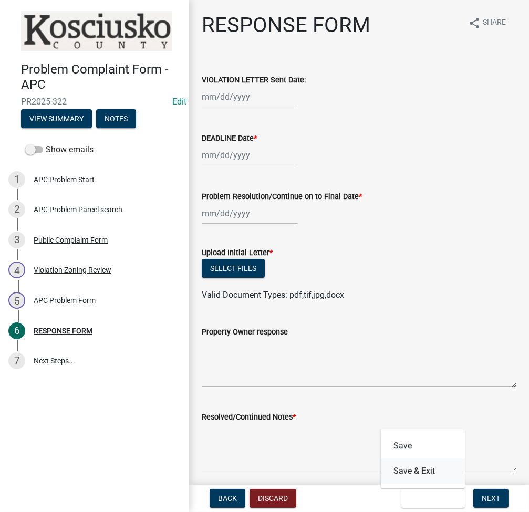
click at [429, 478] on button "Save & Exit" at bounding box center [423, 471] width 84 height 25
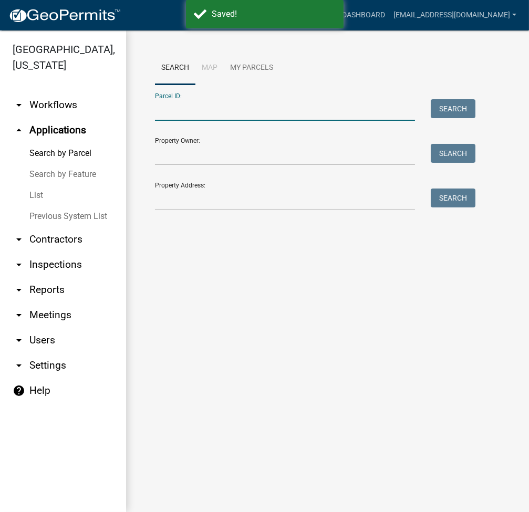
click at [204, 113] on input "Parcel ID:" at bounding box center [285, 110] width 260 height 22
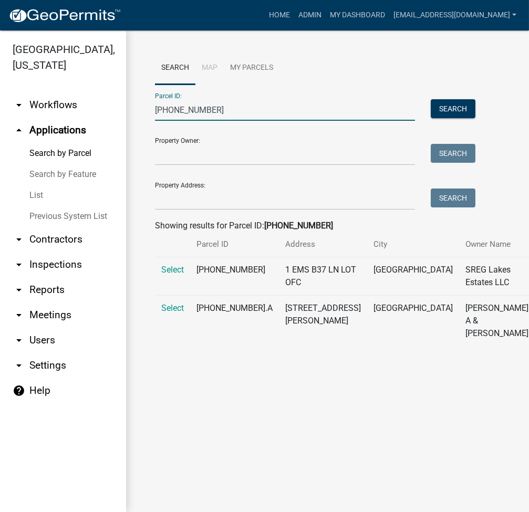
type input "[PHONE_NUMBER]"
click at [160, 282] on td "Select" at bounding box center [172, 276] width 35 height 38
click at [166, 275] on span "Select" at bounding box center [172, 270] width 23 height 10
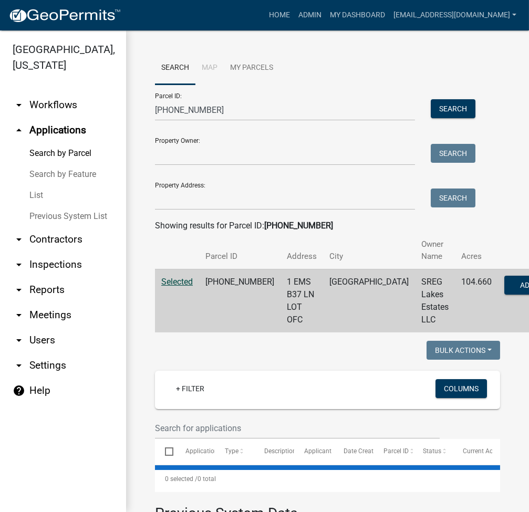
select select "3: 100"
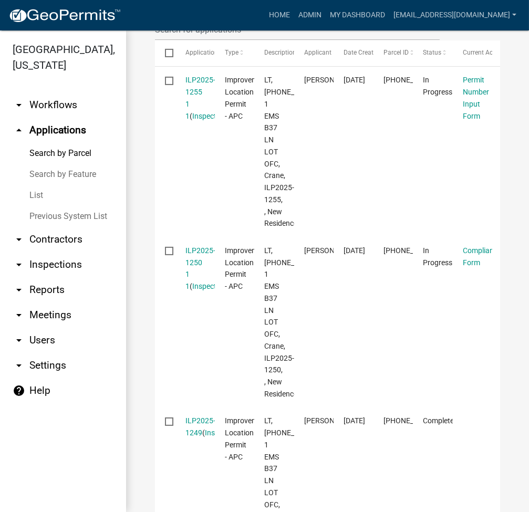
scroll to position [420, 0]
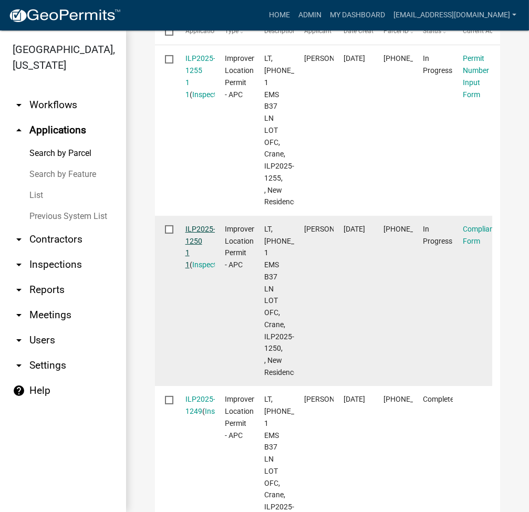
click at [196, 253] on link "ILP2025-1250 1 1" at bounding box center [200, 247] width 30 height 44
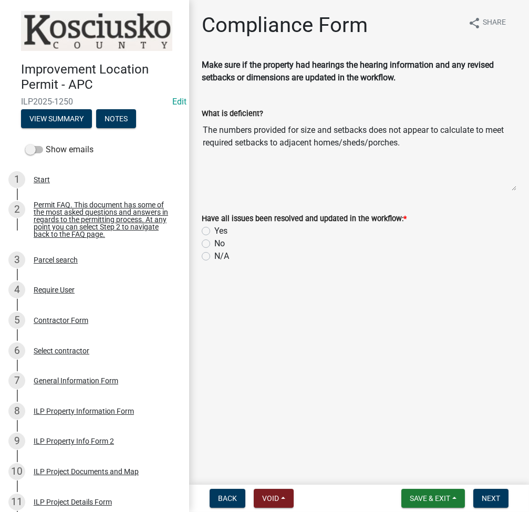
click at [214, 230] on label "Yes" at bounding box center [220, 231] width 13 height 13
click at [214, 230] on input "Yes" at bounding box center [217, 228] width 7 height 7
radio input "true"
click at [496, 501] on span "Next" at bounding box center [491, 498] width 18 height 8
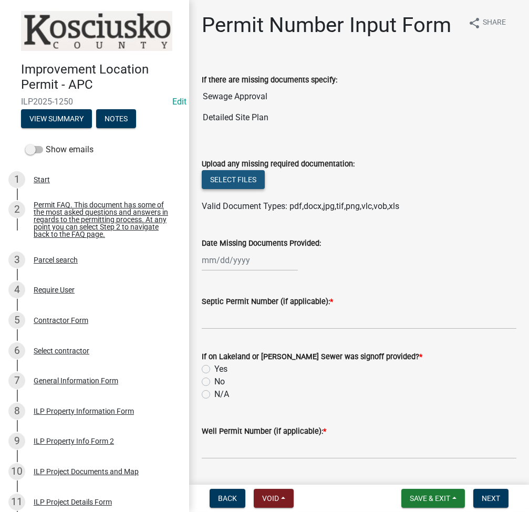
click at [235, 189] on button "Select files" at bounding box center [233, 179] width 63 height 19
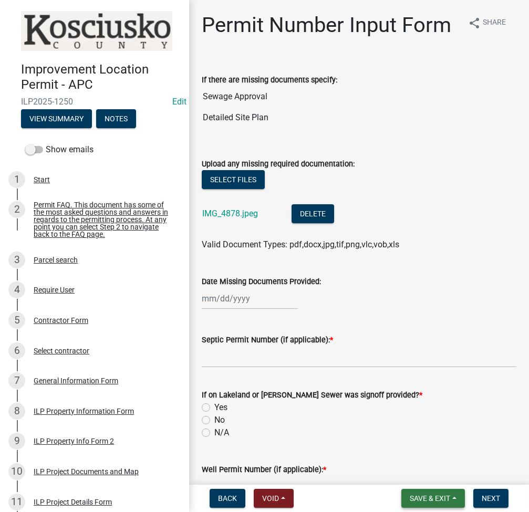
click at [432, 494] on span "Save & Exit" at bounding box center [430, 498] width 40 height 8
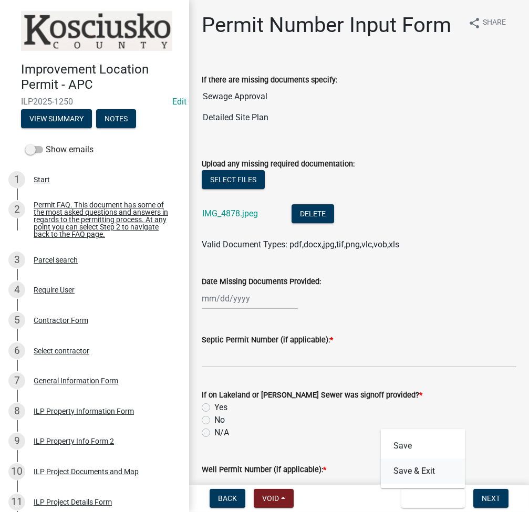
click at [403, 471] on button "Save & Exit" at bounding box center [423, 471] width 84 height 25
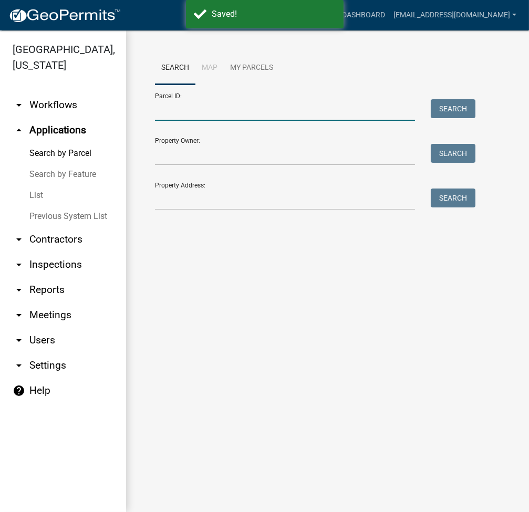
click at [251, 119] on input "Parcel ID:" at bounding box center [285, 110] width 260 height 22
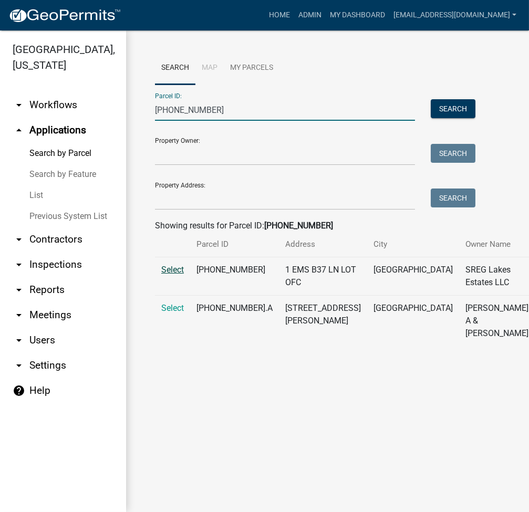
type input "005-113-026"
click at [174, 275] on span "Select" at bounding box center [172, 270] width 23 height 10
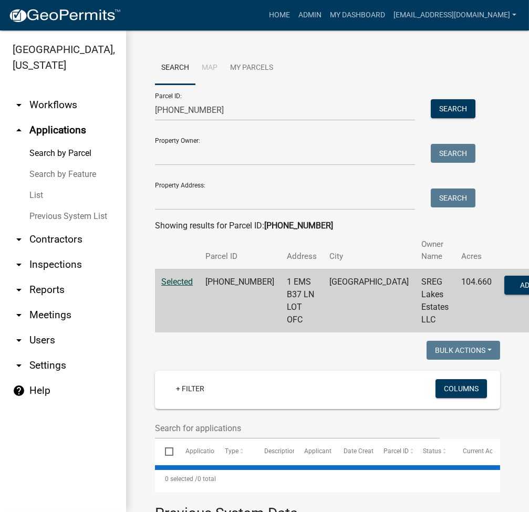
select select "3: 100"
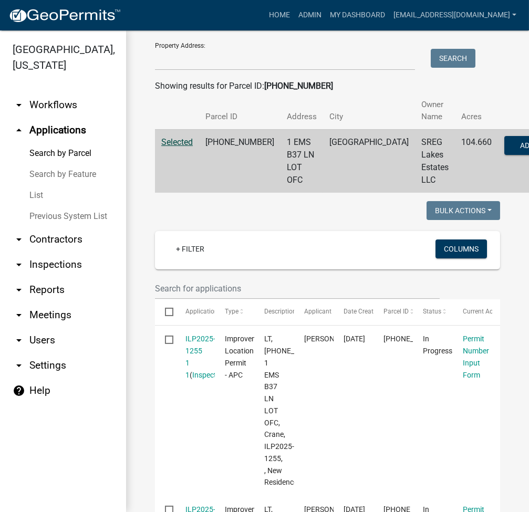
scroll to position [280, 0]
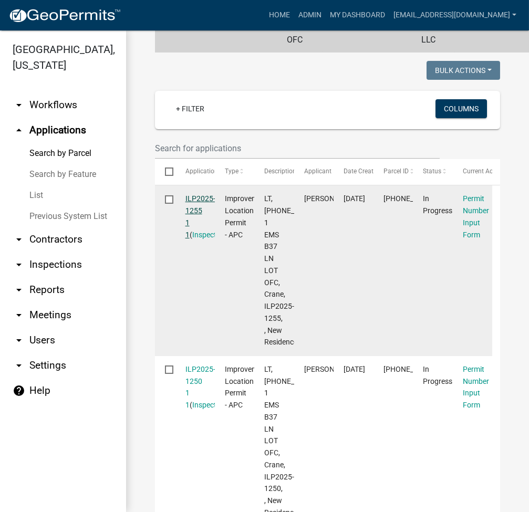
click at [199, 199] on link "ILP2025-1255 1 1" at bounding box center [200, 216] width 30 height 44
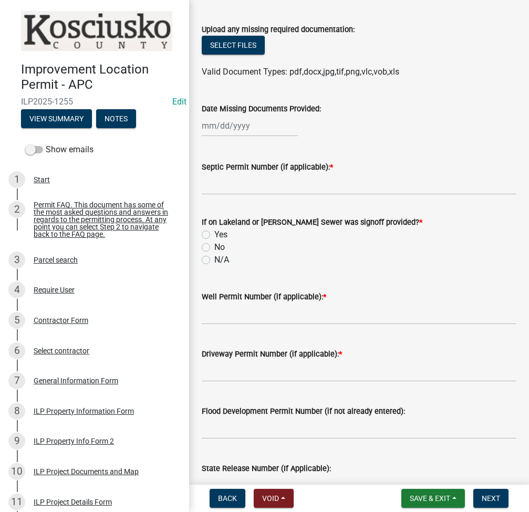
scroll to position [140, 0]
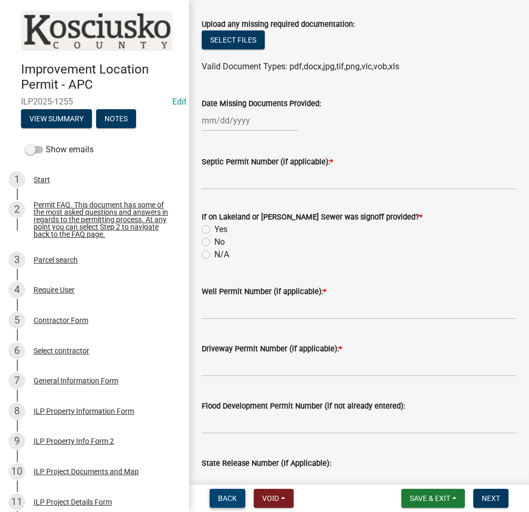
click at [229, 504] on button "Back" at bounding box center [228, 498] width 36 height 19
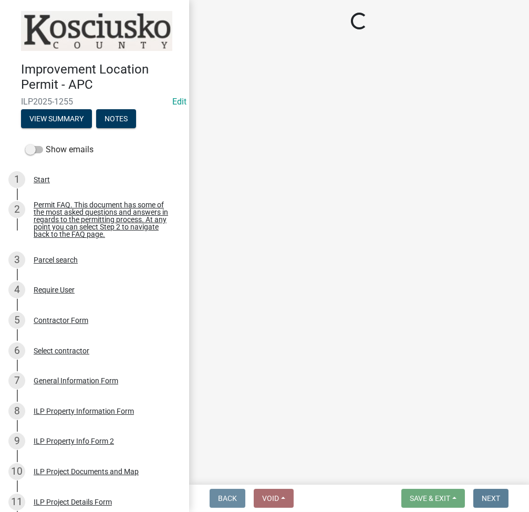
scroll to position [0, 0]
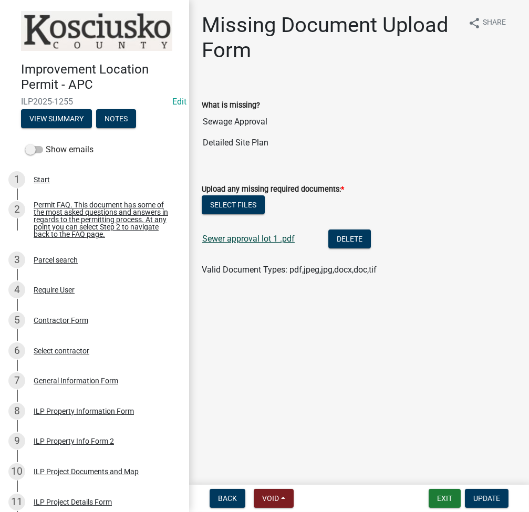
click at [247, 237] on link "Sewer approval lot 1 .pdf" at bounding box center [248, 239] width 92 height 10
click at [81, 445] on div "ILP Property Info Form 2" at bounding box center [74, 440] width 80 height 7
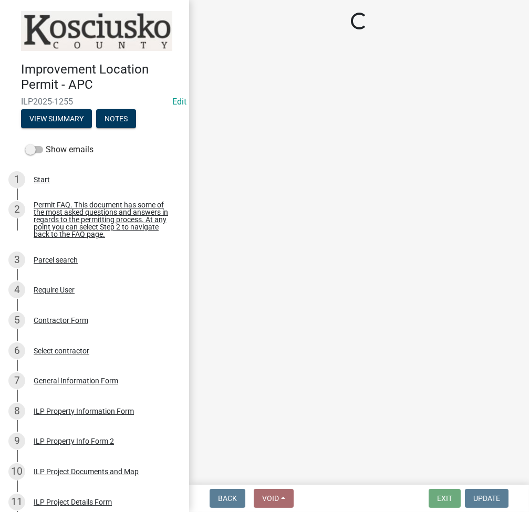
select select "30cad654-0079-4cbe-a349-097ae71a5774"
select select "1146270b-2111-4e23-bf7f-74ce85cf7041"
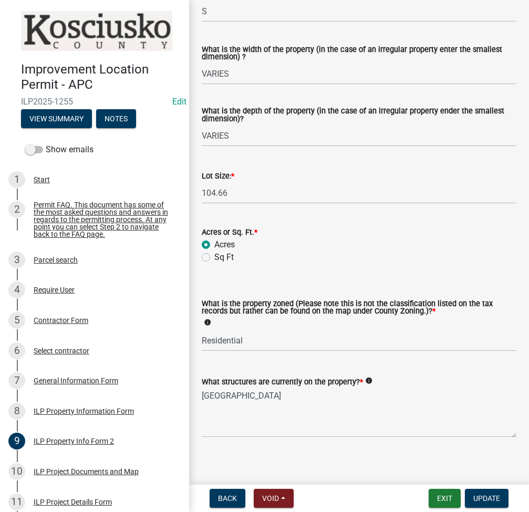
scroll to position [391, 0]
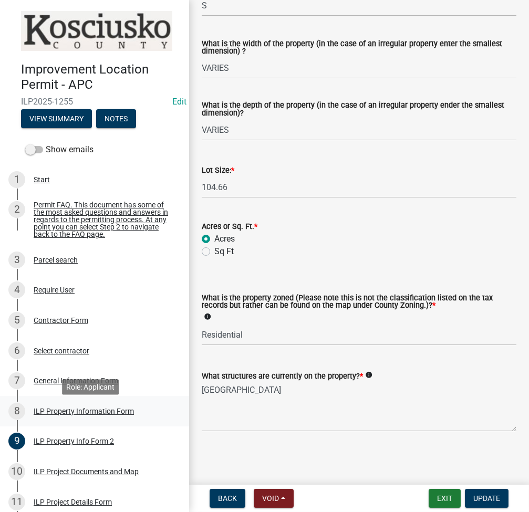
click at [61, 415] on div "ILP Property Information Form" at bounding box center [84, 411] width 100 height 7
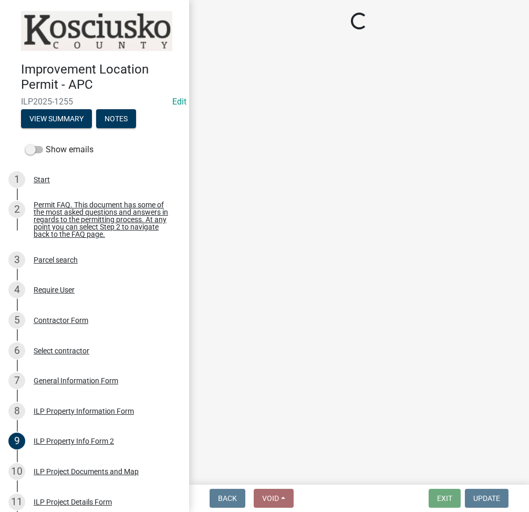
select select "8aeb2c27-db4f-4f65-83dd-c512a3678cb2"
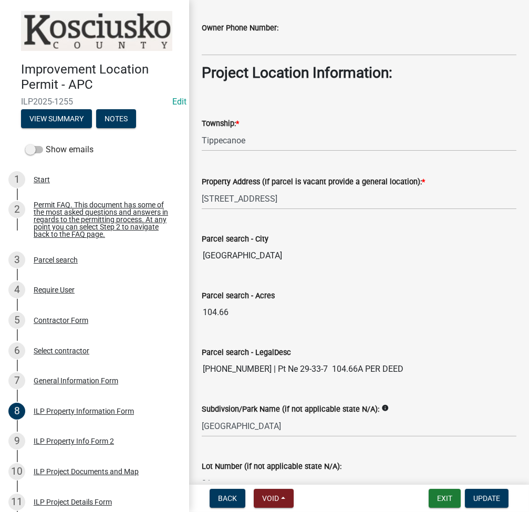
scroll to position [791, 0]
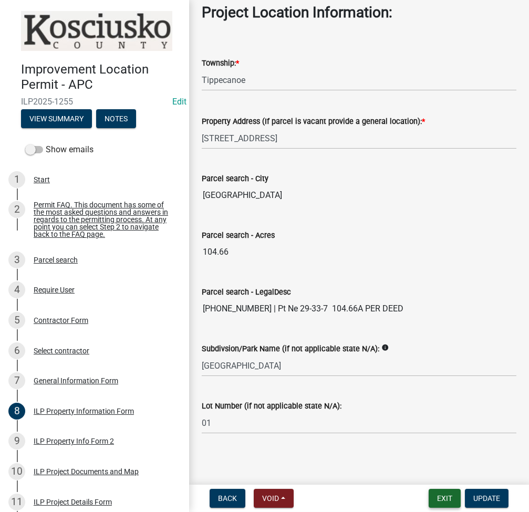
click at [442, 494] on button "Exit" at bounding box center [445, 498] width 32 height 19
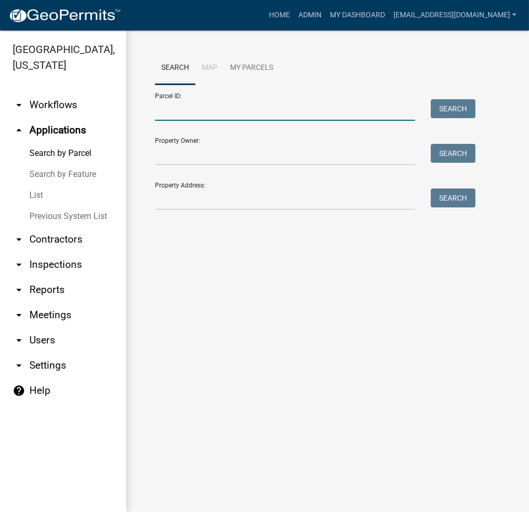
click at [234, 111] on input "Parcel ID:" at bounding box center [285, 110] width 260 height 22
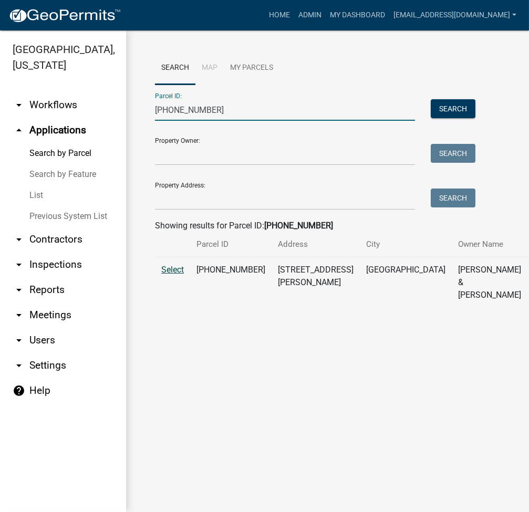
type input "007-033-063"
click at [173, 275] on span "Select" at bounding box center [172, 270] width 23 height 10
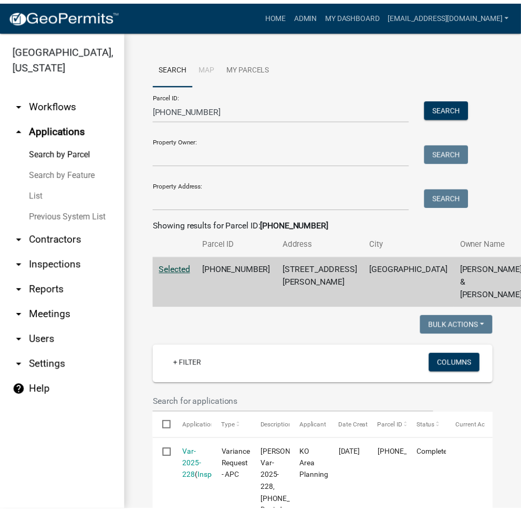
scroll to position [140, 0]
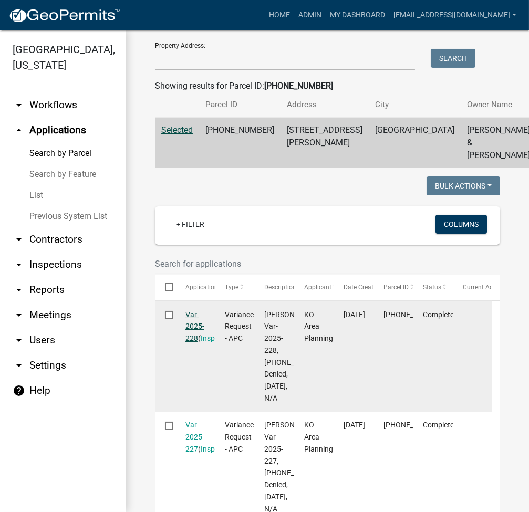
click at [191, 343] on link "Var-2025-228" at bounding box center [194, 326] width 19 height 33
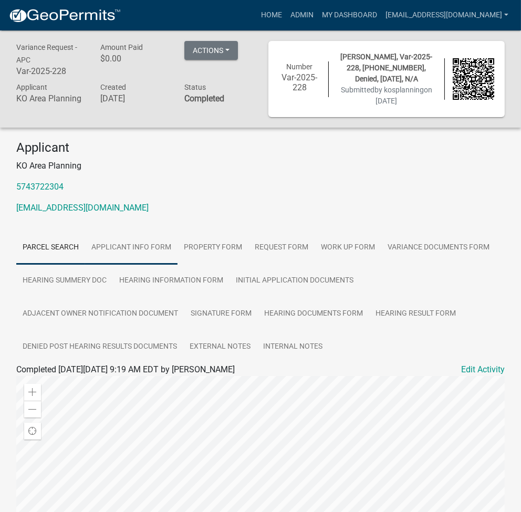
click at [144, 243] on link "Applicant Info Form" at bounding box center [131, 248] width 92 height 34
click at [318, 11] on link "Admin" at bounding box center [302, 15] width 32 height 20
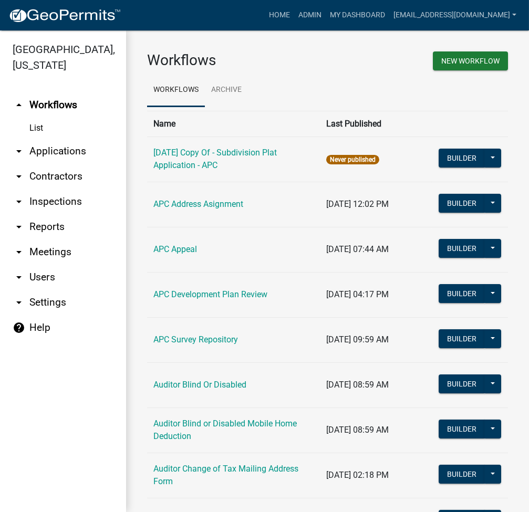
click at [67, 154] on link "arrow_drop_down Applications" at bounding box center [63, 151] width 126 height 25
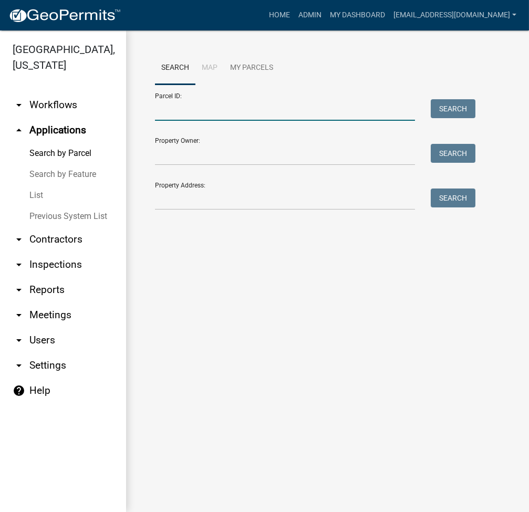
click at [202, 120] on input "Parcel ID:" at bounding box center [285, 110] width 260 height 22
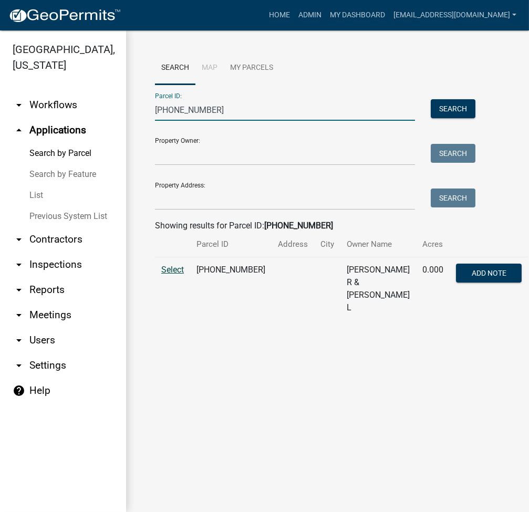
type input "013-012-092"
click at [174, 270] on span "Select" at bounding box center [172, 270] width 23 height 10
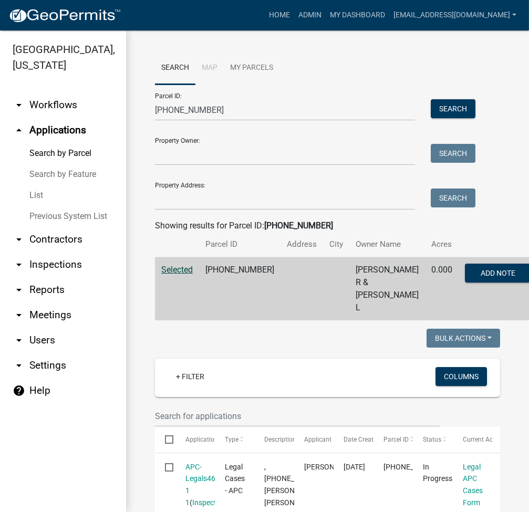
scroll to position [280, 0]
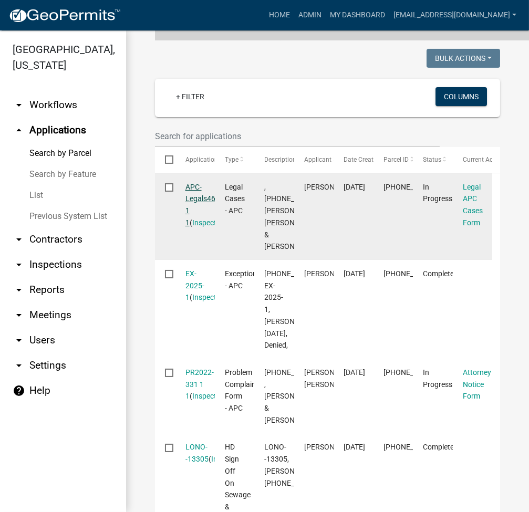
click at [197, 183] on link "APC-Legals468694 1 1" at bounding box center [208, 205] width 47 height 44
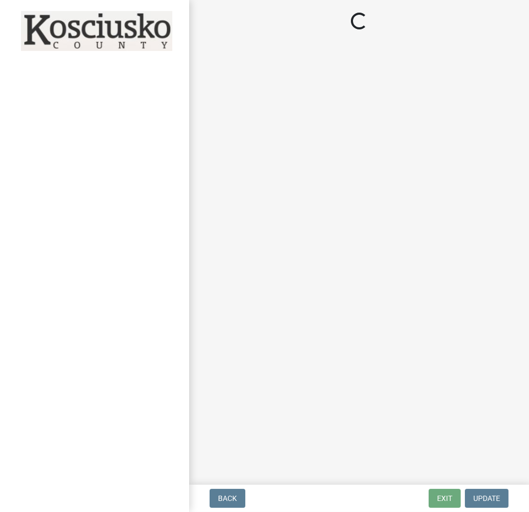
select select "36428df0-c142-4410-ae7d-38c1187f24f0"
select select "252b2e06-3493-4c12-9793-c41fa11d0633"
select select "9e119c97-e3d2-475a-b64f-addea3b4877a"
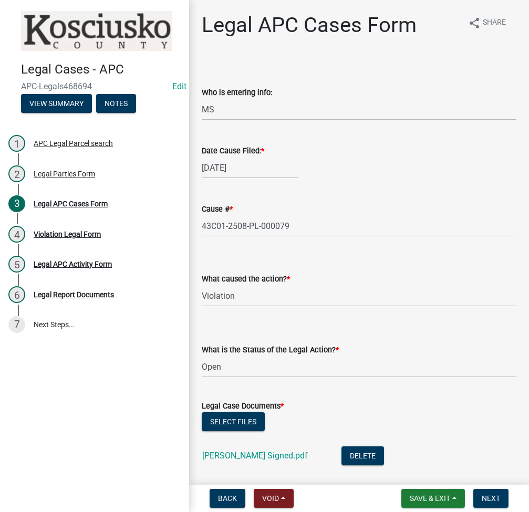
scroll to position [280, 0]
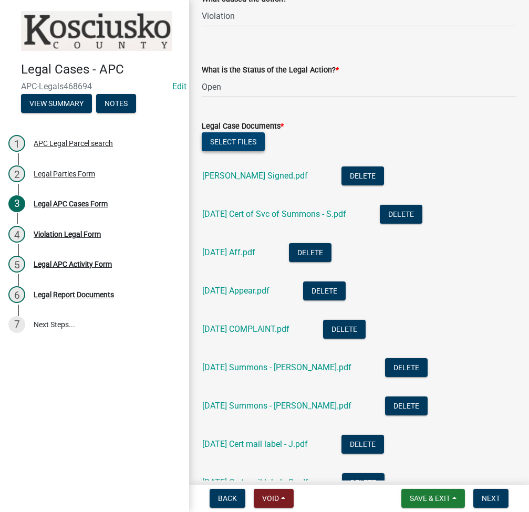
click at [236, 134] on button "Select files" at bounding box center [233, 141] width 63 height 19
click at [422, 502] on span "Save & Exit" at bounding box center [430, 498] width 40 height 8
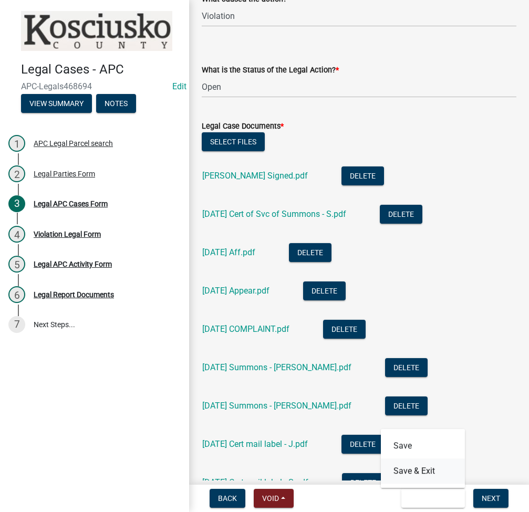
click at [426, 477] on button "Save & Exit" at bounding box center [423, 471] width 84 height 25
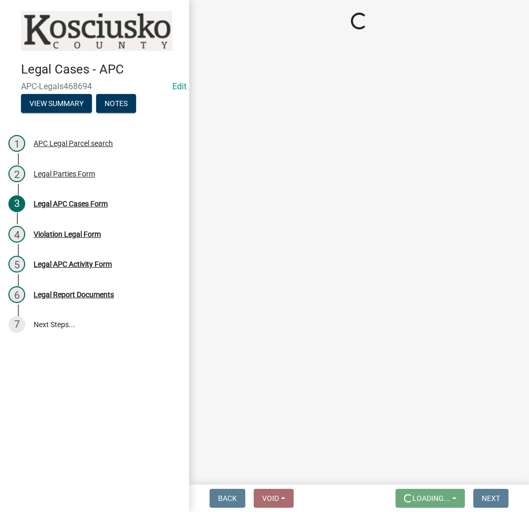
scroll to position [0, 0]
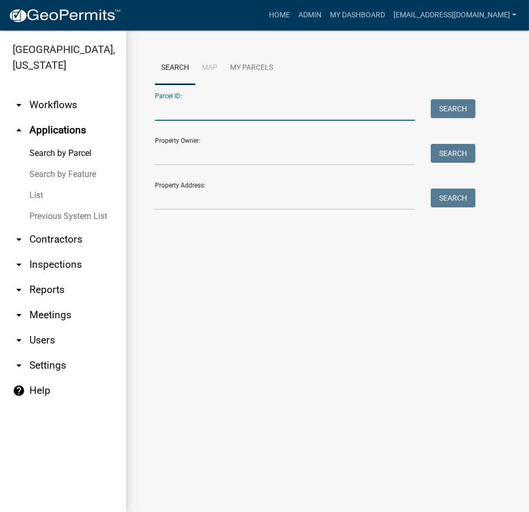
click at [179, 113] on input "Parcel ID:" at bounding box center [285, 110] width 260 height 22
paste input "023-042-006"
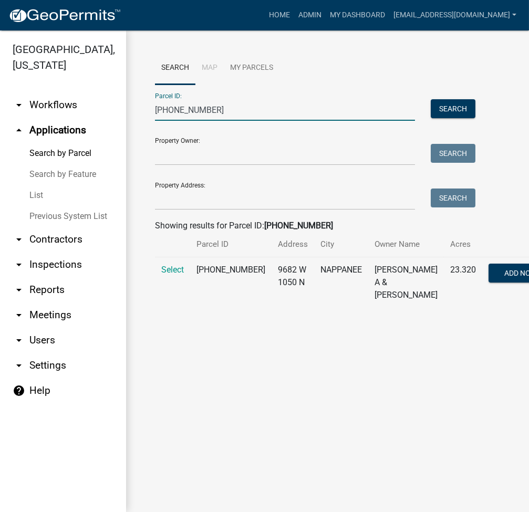
type input "023-042-006"
click at [186, 281] on td "Select" at bounding box center [172, 282] width 35 height 51
click at [174, 275] on span "Select" at bounding box center [172, 270] width 23 height 10
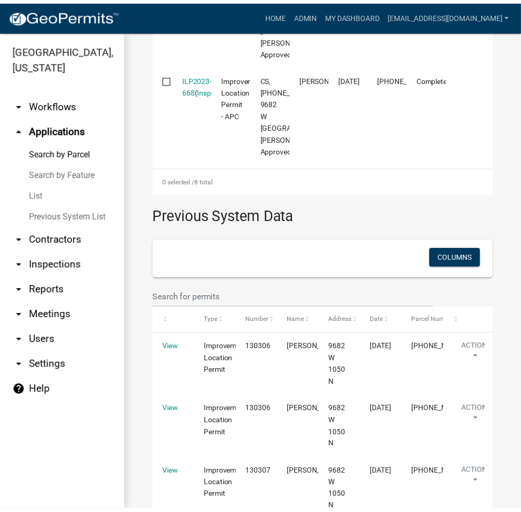
scroll to position [1120, 0]
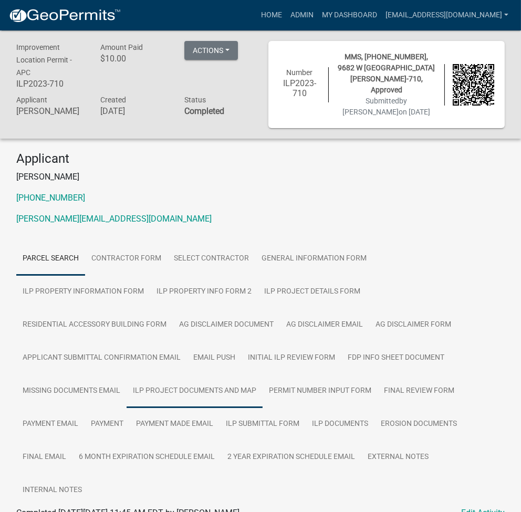
click at [263, 374] on link "ILP Project Documents and Map" at bounding box center [195, 391] width 136 height 34
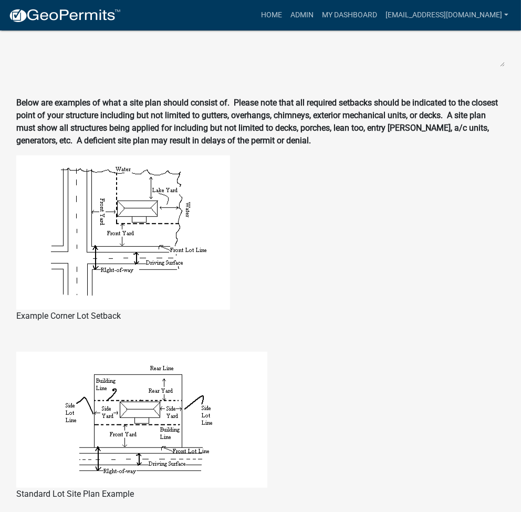
scroll to position [451, 0]
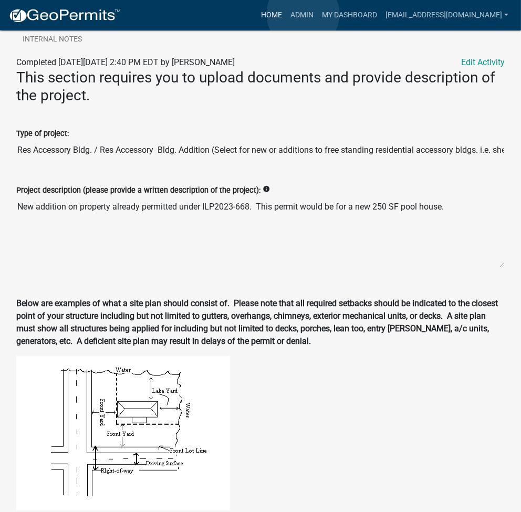
click at [286, 14] on link "Home" at bounding box center [271, 15] width 29 height 20
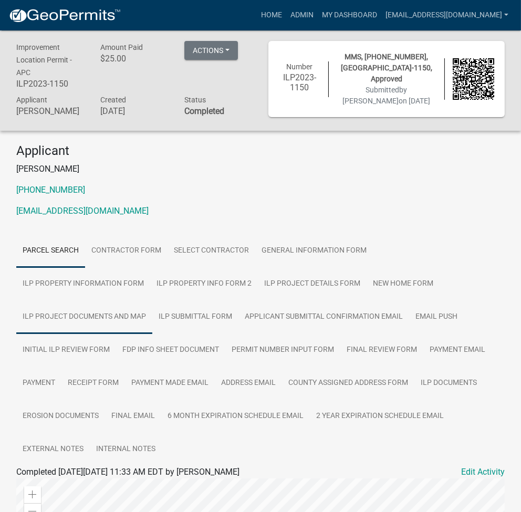
click at [152, 305] on link "ILP Project Documents and Map" at bounding box center [84, 317] width 136 height 34
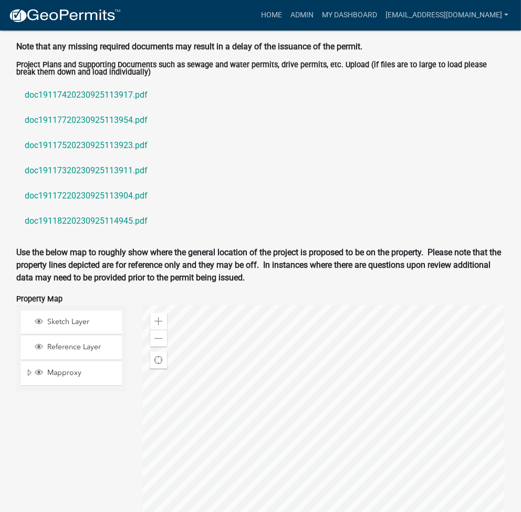
scroll to position [1157, 0]
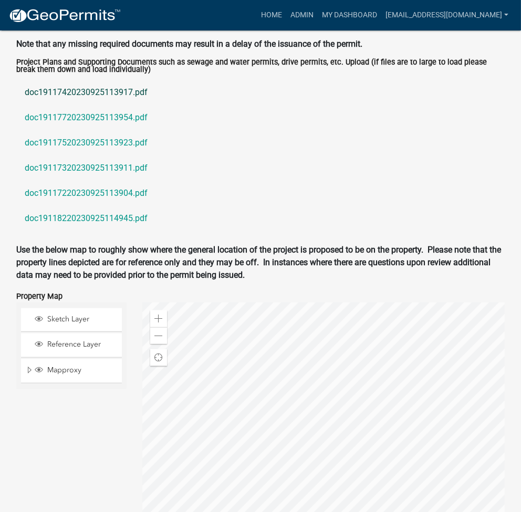
click at [91, 102] on link "doc19117420230925113917.pdf" at bounding box center [260, 92] width 488 height 25
click at [117, 125] on link "doc19117720230925113954.pdf" at bounding box center [260, 117] width 488 height 25
click at [94, 148] on link "doc19117520230925113923.pdf" at bounding box center [260, 142] width 488 height 25
click at [103, 205] on link "doc19117220230925113904.pdf" at bounding box center [260, 193] width 488 height 25
click at [85, 231] on link "doc19118220230925114945.pdf" at bounding box center [260, 218] width 488 height 25
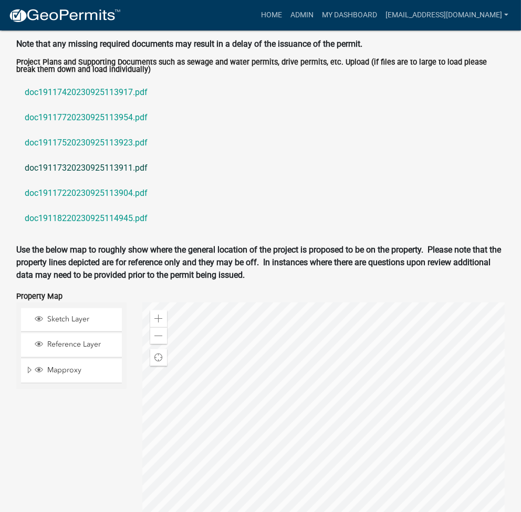
click at [114, 181] on link "doc19117320230925113911.pdf" at bounding box center [260, 167] width 488 height 25
click at [109, 130] on link "doc19117720230925113954.pdf" at bounding box center [260, 117] width 488 height 25
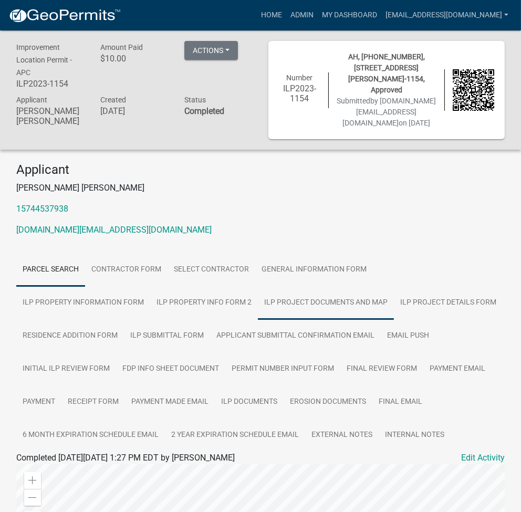
click at [258, 304] on link "ILP Project Documents and Map" at bounding box center [326, 303] width 136 height 34
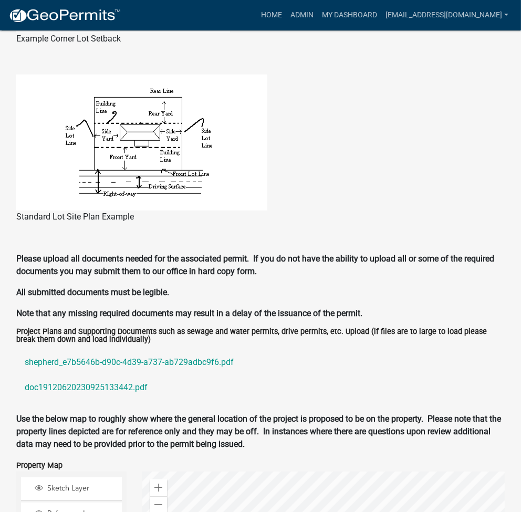
scroll to position [1148, 0]
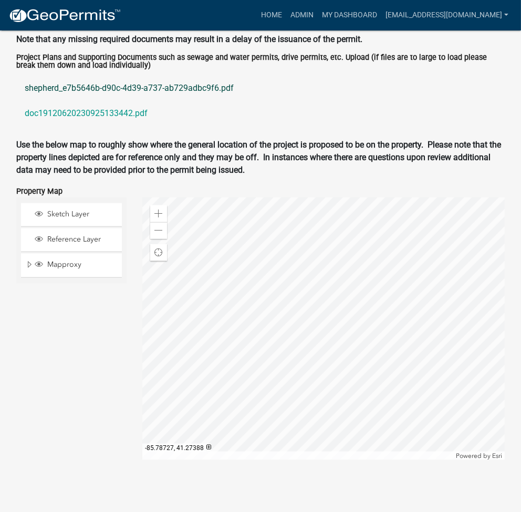
click at [107, 88] on link "shepherd_e7b5646b-d90c-4d39-a737-ab729adbc9f6.pdf" at bounding box center [260, 88] width 488 height 25
click at [67, 111] on link "doc19120620230925133442.pdf" at bounding box center [260, 113] width 488 height 25
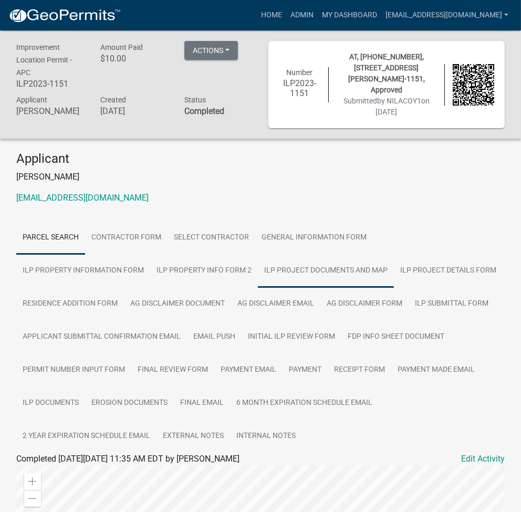
click at [258, 267] on link "ILP Project Documents and Map" at bounding box center [326, 271] width 136 height 34
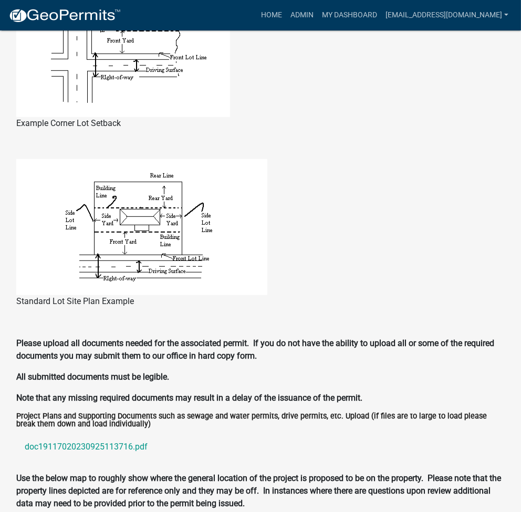
scroll to position [871, 0]
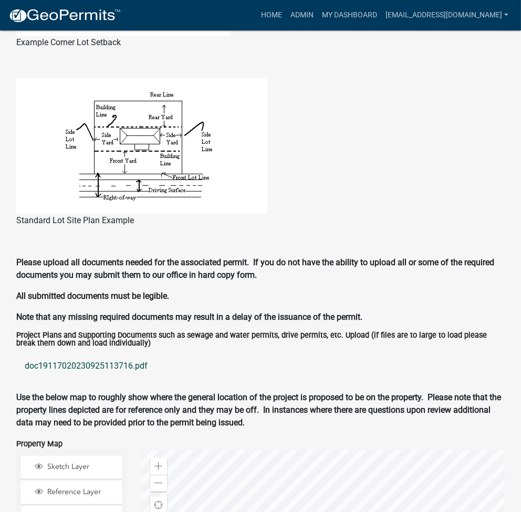
click at [79, 368] on link "doc19117020230925113716.pdf" at bounding box center [260, 365] width 488 height 25
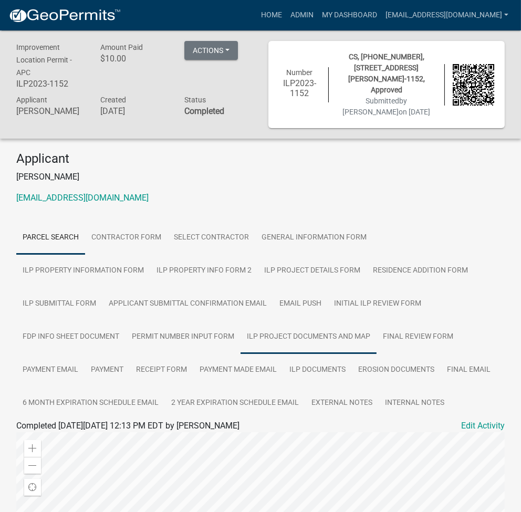
click at [241, 325] on link "ILP Project Documents and Map" at bounding box center [309, 337] width 136 height 34
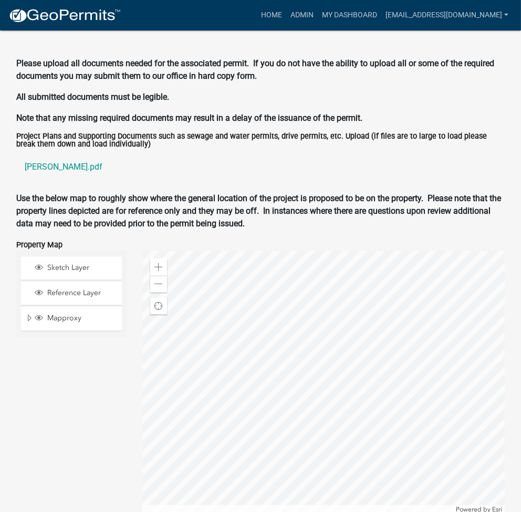
scroll to position [1092, 0]
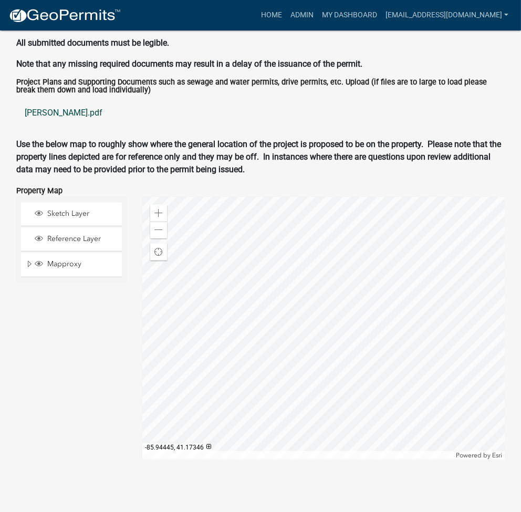
click at [43, 117] on link "[PERSON_NAME].pdf" at bounding box center [260, 112] width 488 height 25
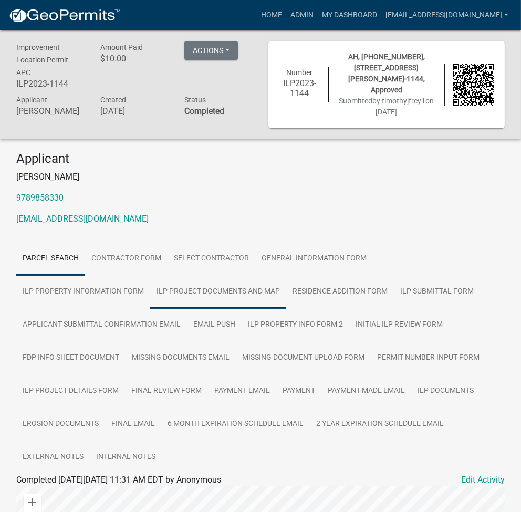
click at [150, 297] on link "ILP Project Documents and Map" at bounding box center [218, 292] width 136 height 34
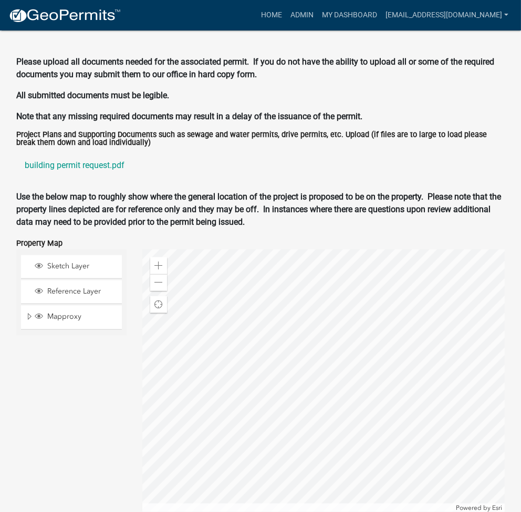
scroll to position [1146, 0]
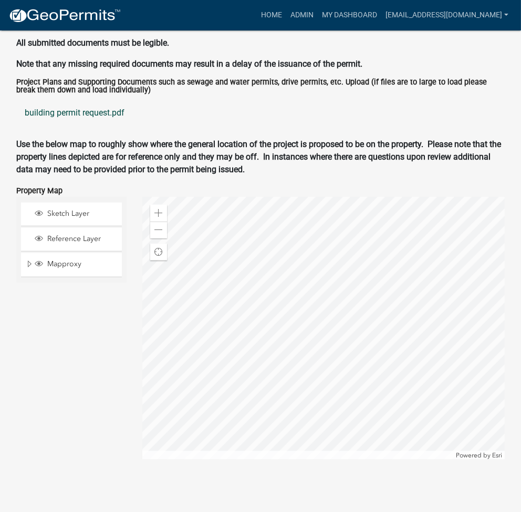
click at [58, 114] on link "building permit request.pdf" at bounding box center [260, 112] width 488 height 25
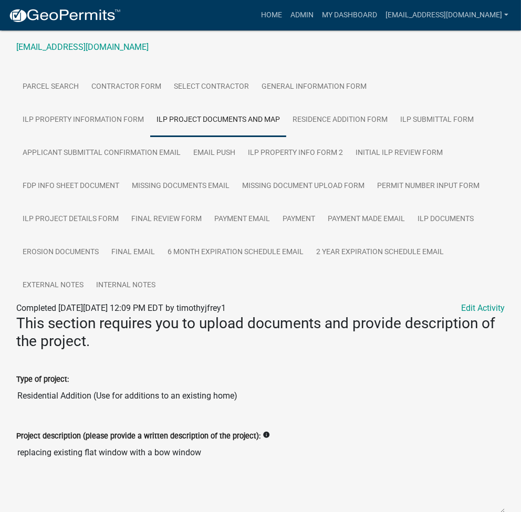
scroll to position [165, 0]
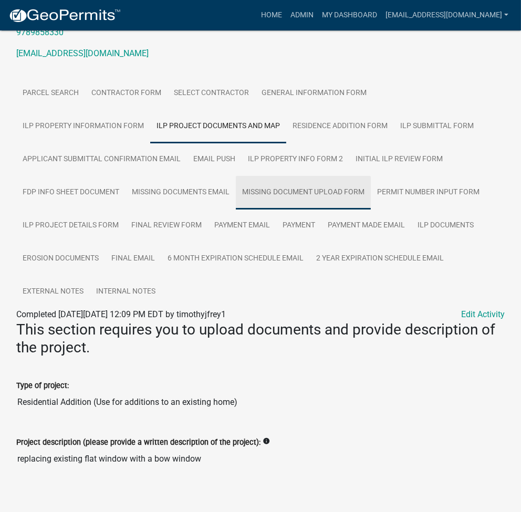
click at [319, 206] on link "Missing Document Upload Form" at bounding box center [303, 193] width 135 height 34
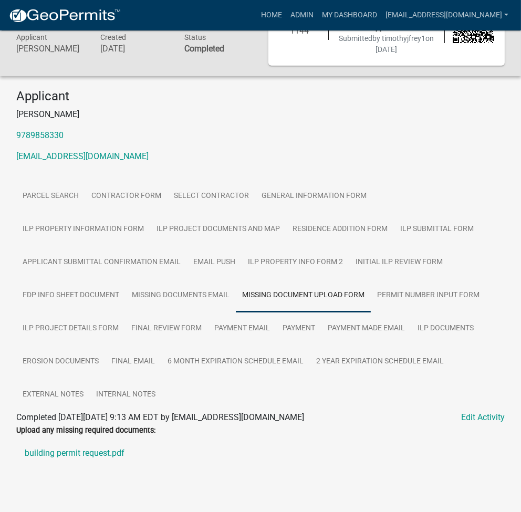
scroll to position [75, 0]
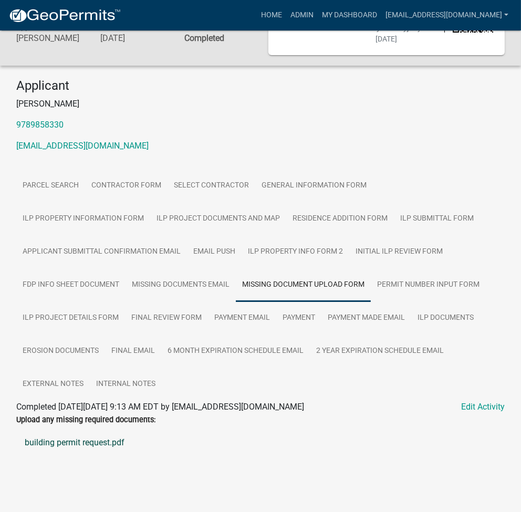
click at [70, 439] on link "building permit request.pdf" at bounding box center [260, 442] width 488 height 25
click at [439, 320] on link "ILP Documents" at bounding box center [445, 318] width 69 height 34
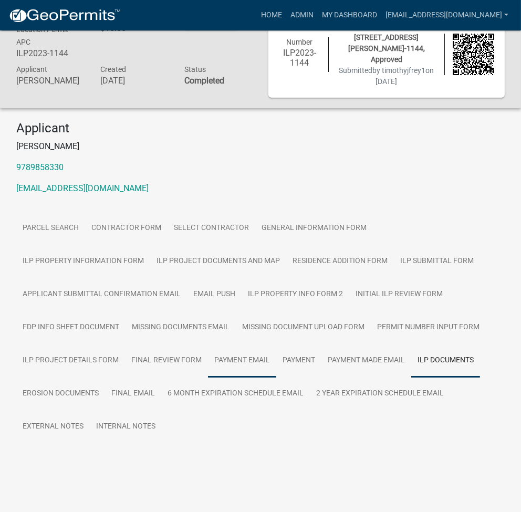
scroll to position [33, 0]
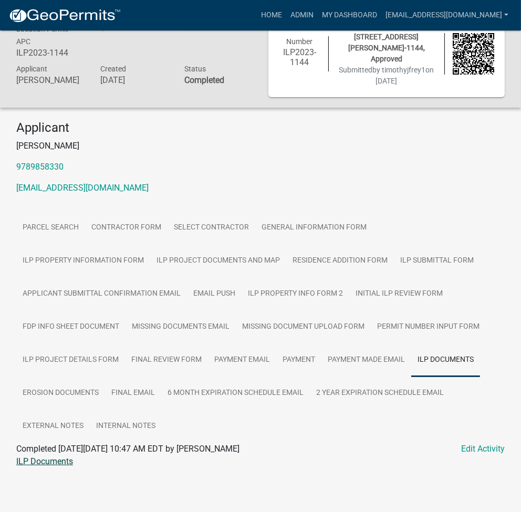
click at [48, 460] on link "ILP Documents" at bounding box center [44, 461] width 57 height 10
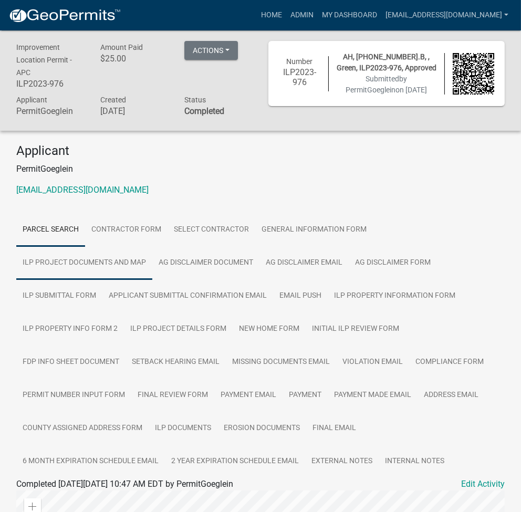
click at [77, 258] on link "ILP Project Documents and Map" at bounding box center [84, 263] width 136 height 34
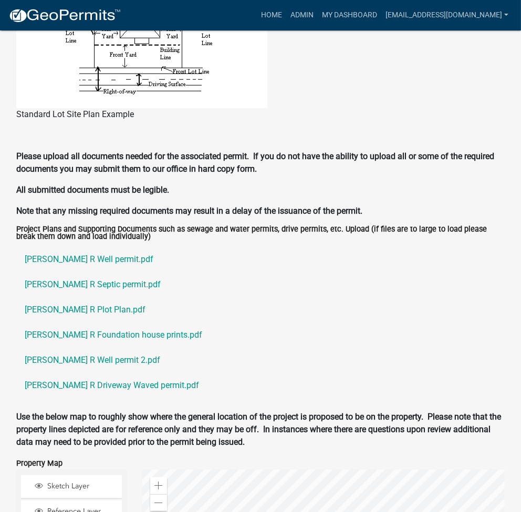
scroll to position [1151, 0]
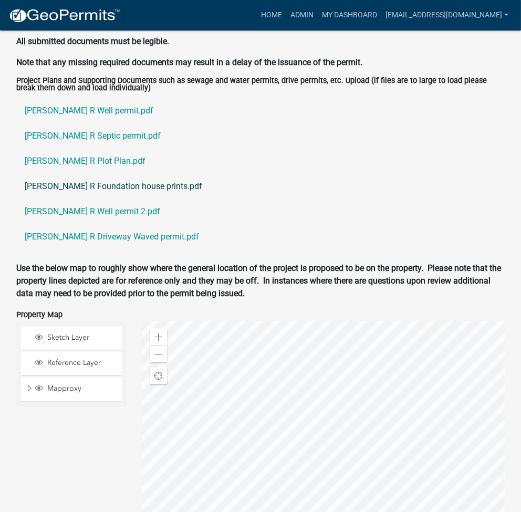
click at [92, 189] on link "[PERSON_NAME] R Foundation house prints.pdf" at bounding box center [260, 186] width 488 height 25
click at [76, 158] on link "[PERSON_NAME] R Plot Plan.pdf" at bounding box center [260, 161] width 488 height 25
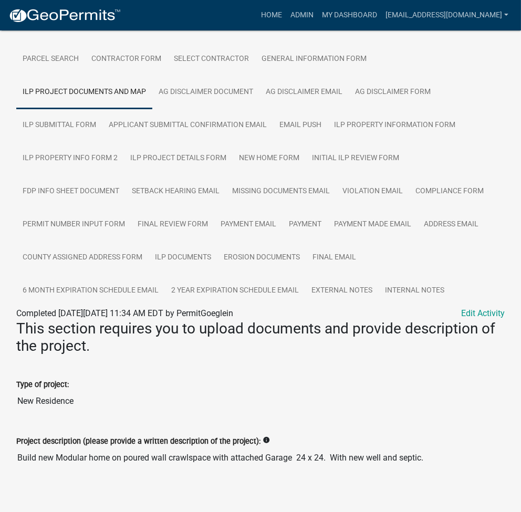
scroll to position [0, 0]
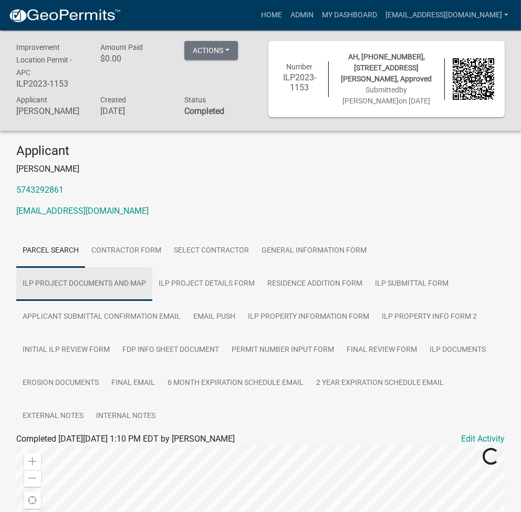
click at [130, 291] on link "ILP Project Documents and Map" at bounding box center [84, 284] width 136 height 34
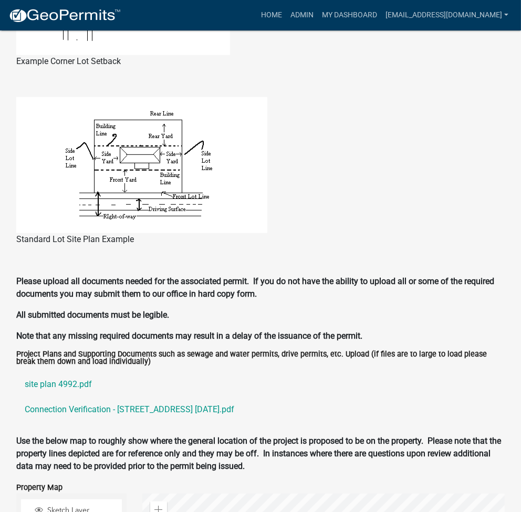
scroll to position [840, 0]
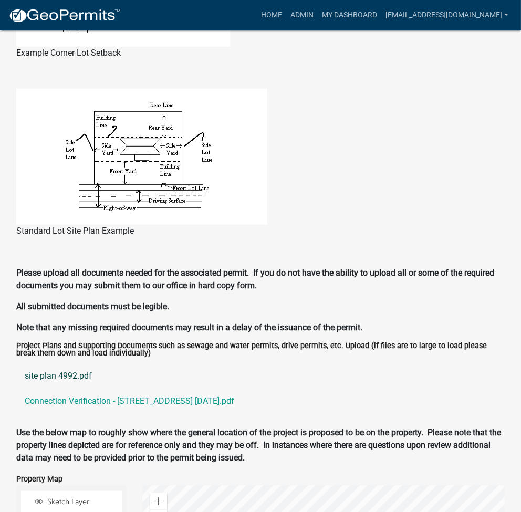
click at [57, 389] on link "site plan 4992.pdf" at bounding box center [260, 375] width 488 height 25
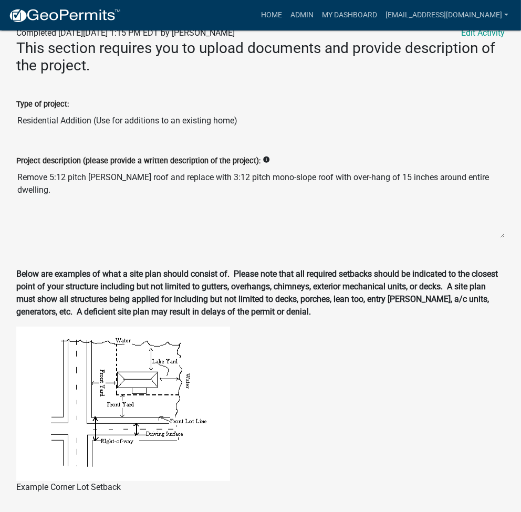
scroll to position [280, 0]
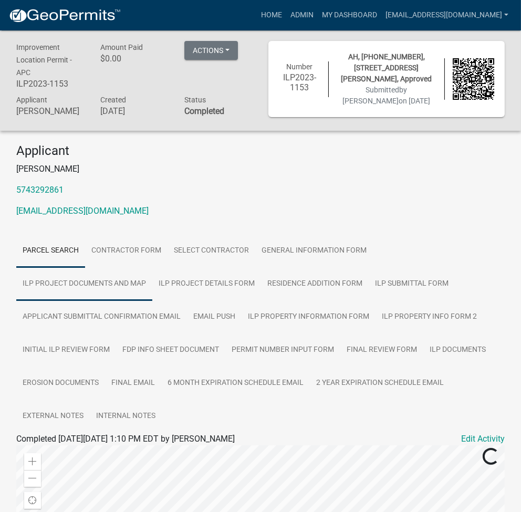
click at [113, 301] on link "ILP Project Documents and Map" at bounding box center [84, 284] width 136 height 34
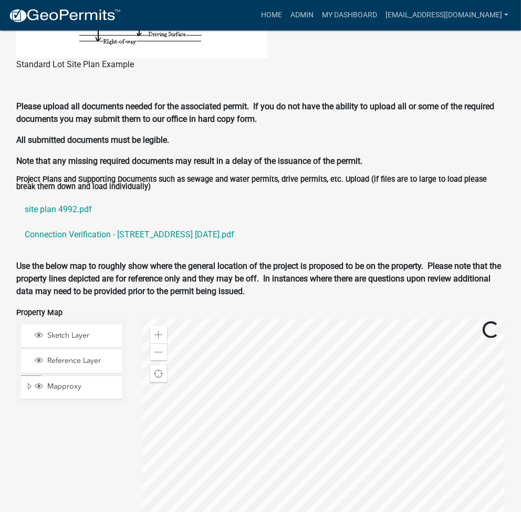
scroll to position [1011, 0]
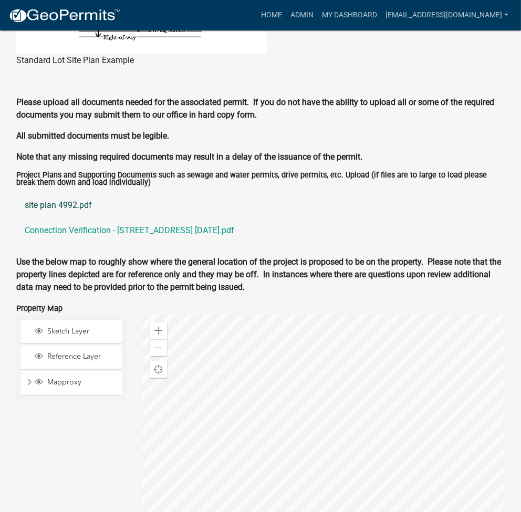
click at [58, 218] on link "site plan 4992.pdf" at bounding box center [260, 205] width 488 height 25
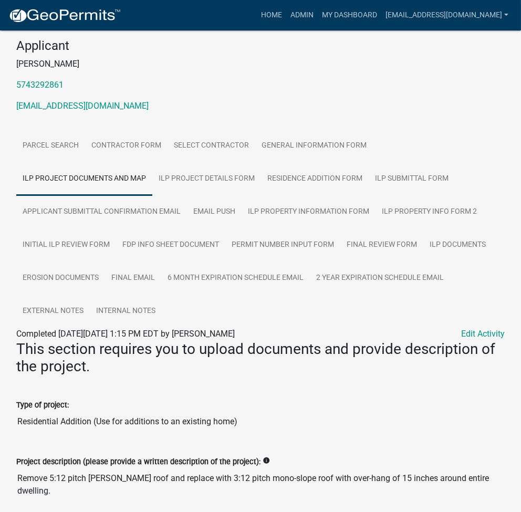
scroll to position [30, 0]
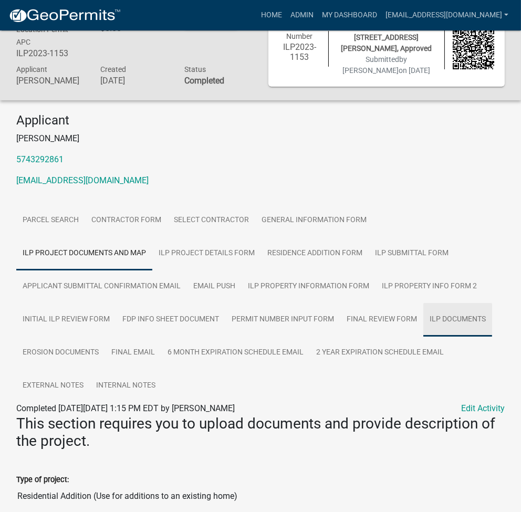
click at [443, 312] on link "ILP Documents" at bounding box center [457, 320] width 69 height 34
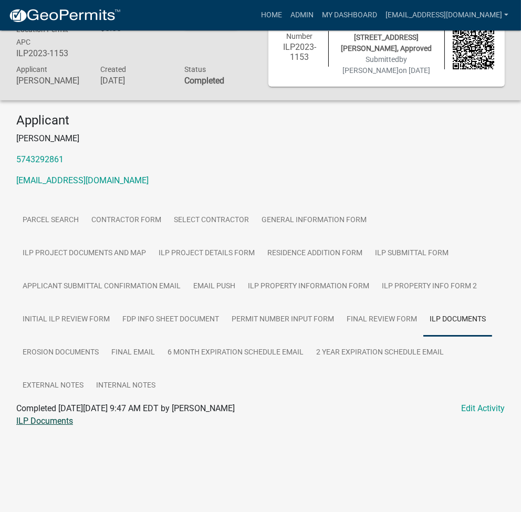
click at [59, 426] on link "ILP Documents" at bounding box center [44, 421] width 57 height 10
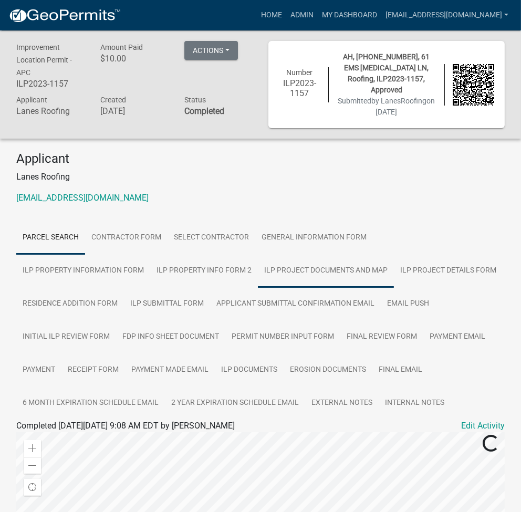
click at [258, 261] on link "ILP Project Documents and Map" at bounding box center [326, 271] width 136 height 34
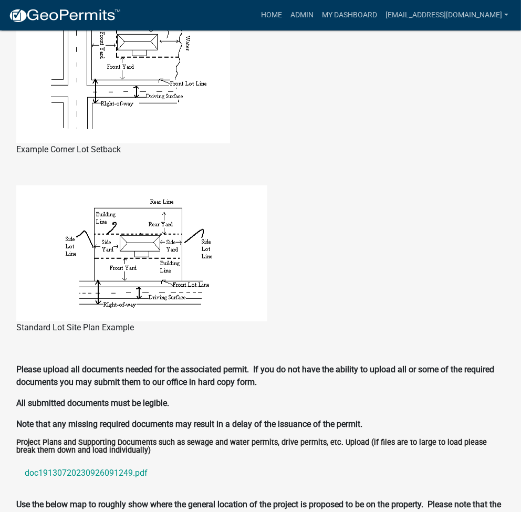
scroll to position [871, 0]
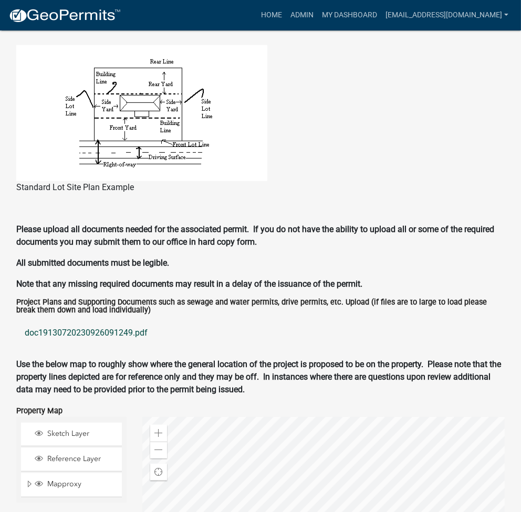
click at [79, 337] on link "doc19130720230926091249.pdf" at bounding box center [260, 332] width 488 height 25
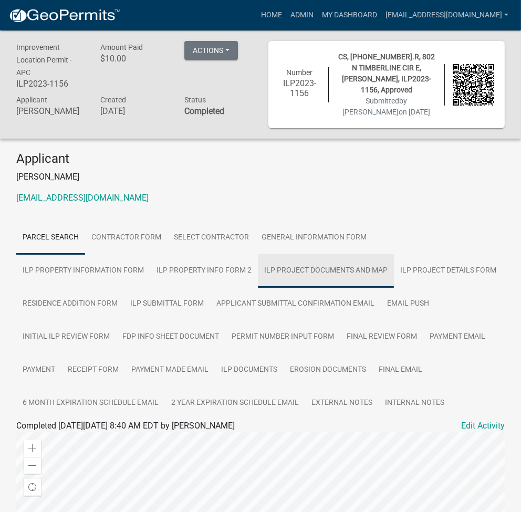
click at [258, 271] on link "ILP Project Documents and Map" at bounding box center [326, 271] width 136 height 34
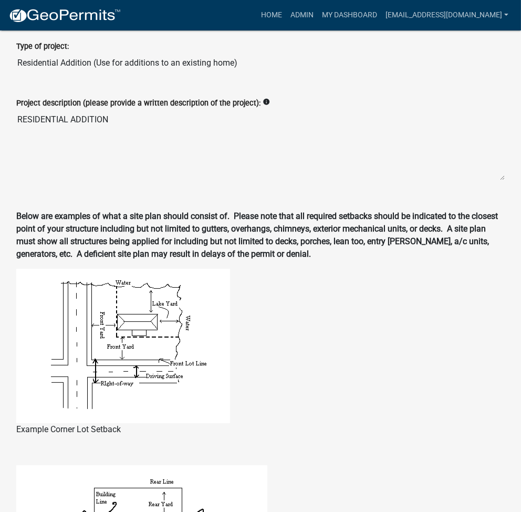
scroll to position [871, 0]
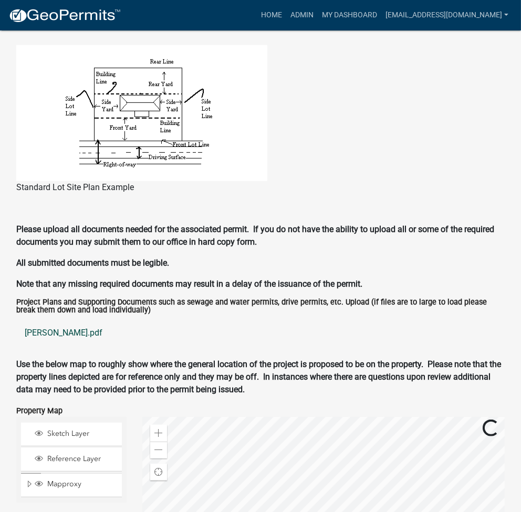
click at [35, 335] on link "[PERSON_NAME].pdf" at bounding box center [260, 332] width 488 height 25
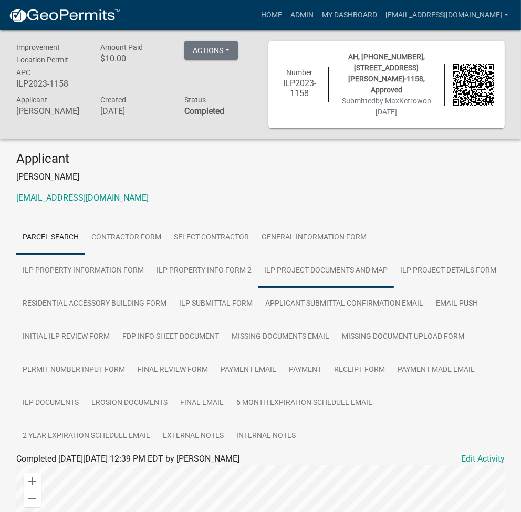
click at [258, 277] on link "ILP Project Documents and Map" at bounding box center [326, 271] width 136 height 34
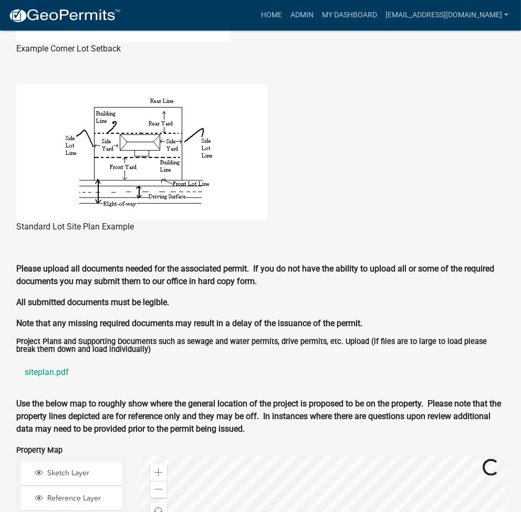
scroll to position [871, 0]
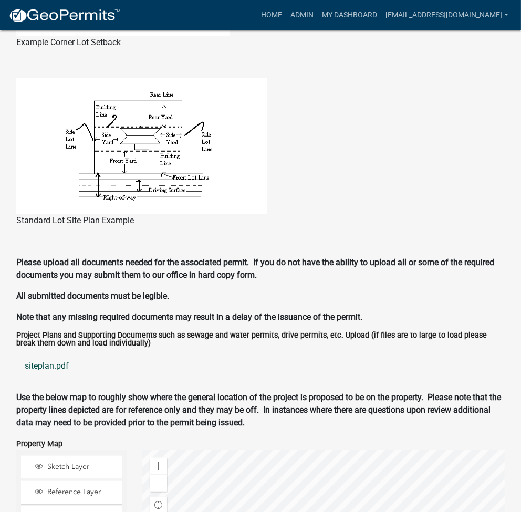
click at [40, 368] on link "siteplan.pdf" at bounding box center [260, 365] width 488 height 25
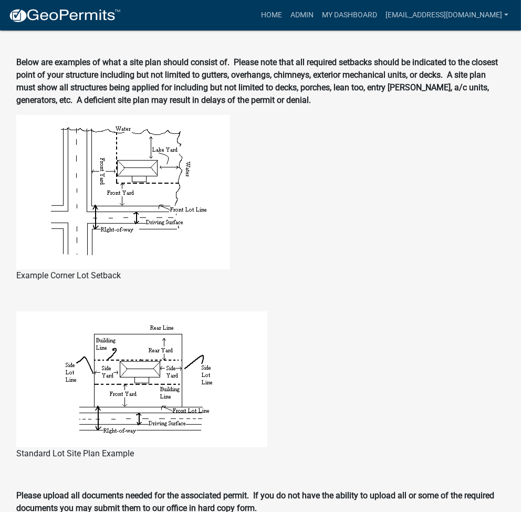
scroll to position [451, 0]
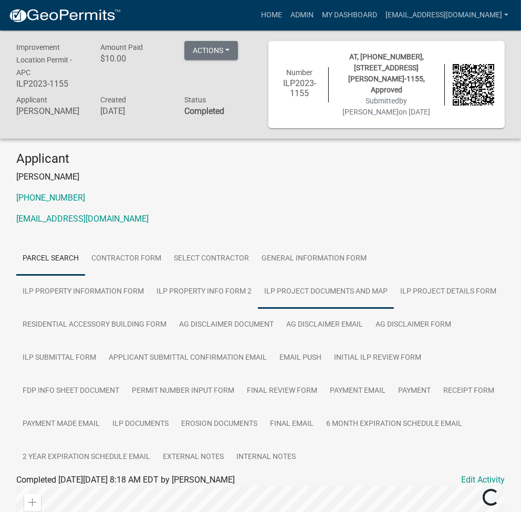
click at [258, 290] on link "ILP Project Documents and Map" at bounding box center [326, 292] width 136 height 34
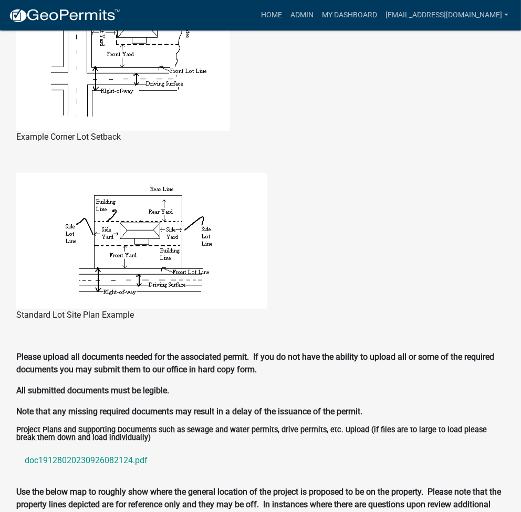
scroll to position [840, 0]
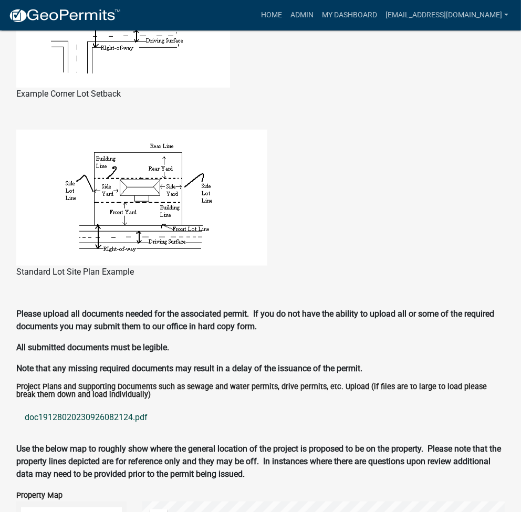
click at [77, 416] on link "doc19128020230926082124.pdf" at bounding box center [260, 417] width 488 height 25
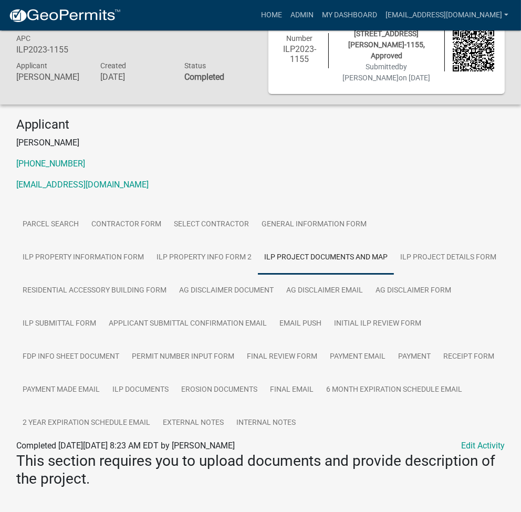
scroll to position [0, 0]
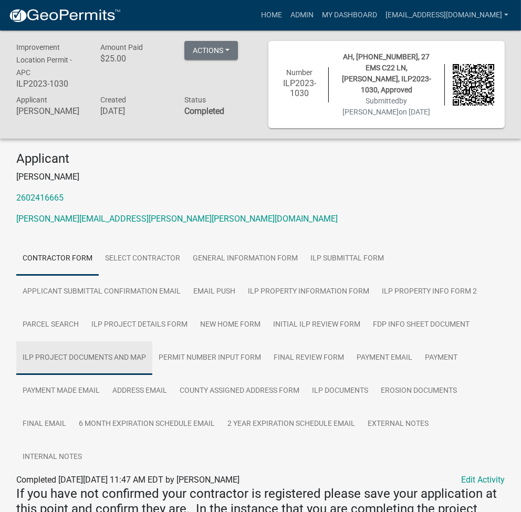
click at [105, 345] on link "ILP Project Documents and Map" at bounding box center [84, 358] width 136 height 34
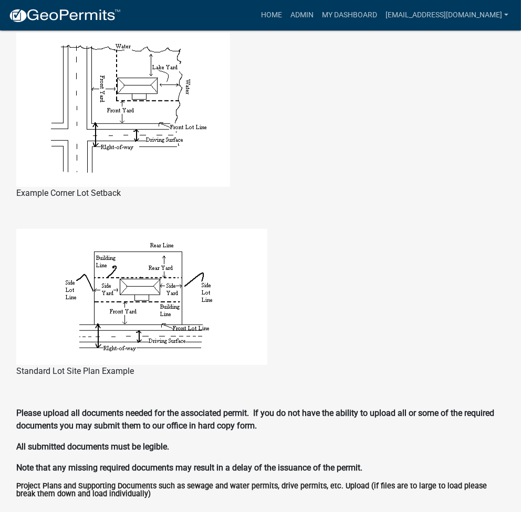
scroll to position [871, 0]
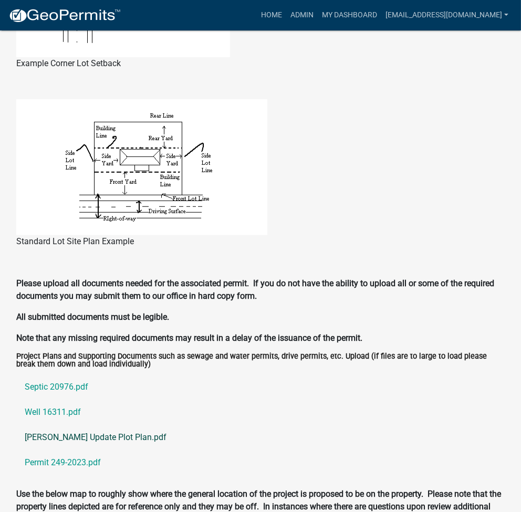
click at [55, 430] on link "[PERSON_NAME] Update Plot Plan.pdf" at bounding box center [260, 437] width 488 height 25
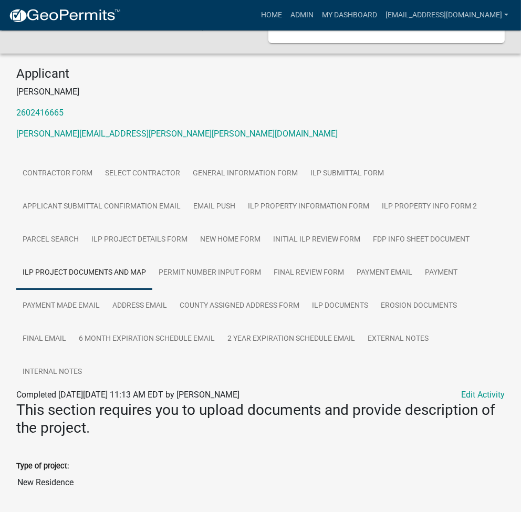
scroll to position [0, 0]
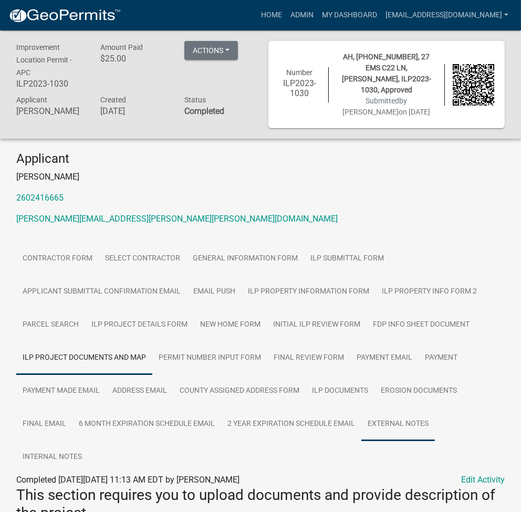
click at [392, 412] on link "External Notes" at bounding box center [398, 425] width 74 height 34
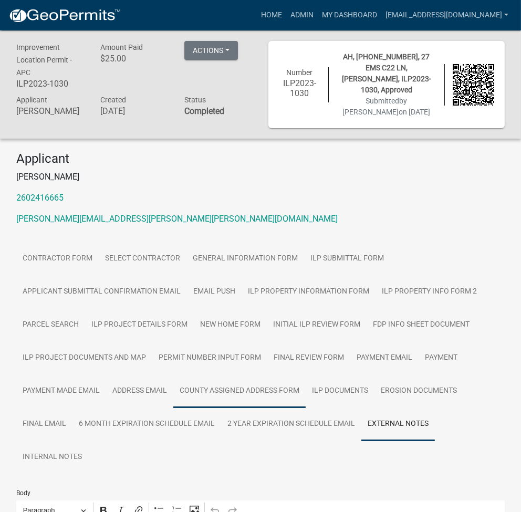
scroll to position [182, 0]
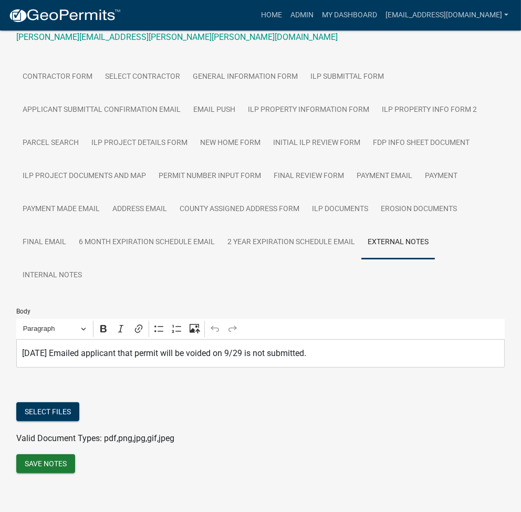
click at [354, 347] on p "[DATE] Emailed applicant that permit will be voided on 9/29 is not submitted." at bounding box center [260, 353] width 477 height 13
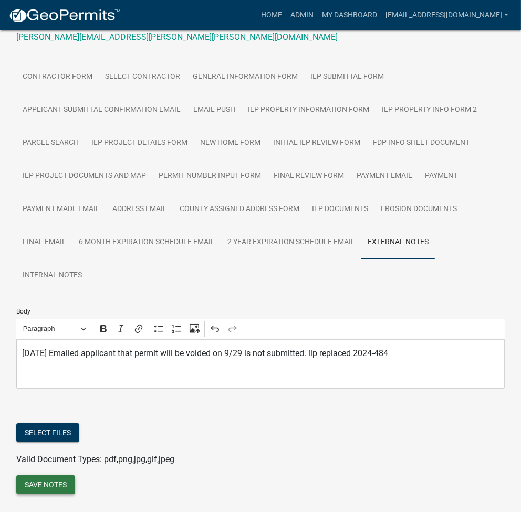
click at [32, 480] on button "Save Notes" at bounding box center [45, 484] width 59 height 19
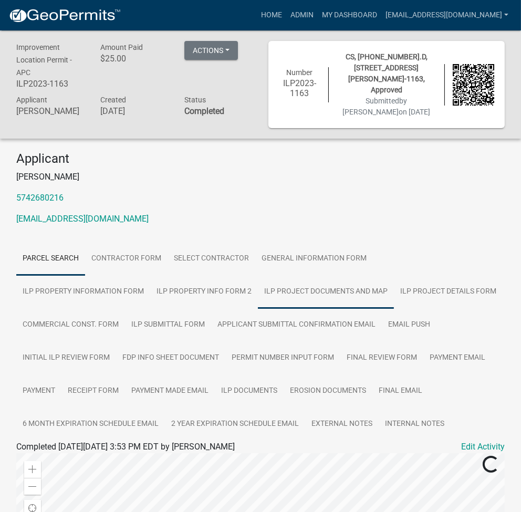
drag, startPoint x: 0, startPoint y: 0, endPoint x: 226, endPoint y: 293, distance: 369.9
click at [258, 293] on link "ILP Project Documents and Map" at bounding box center [326, 292] width 136 height 34
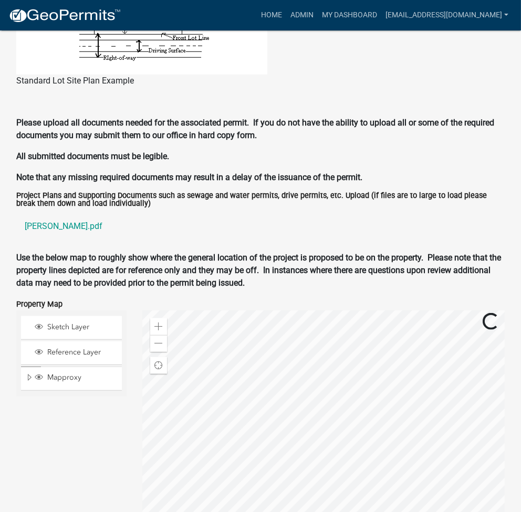
scroll to position [1011, 0]
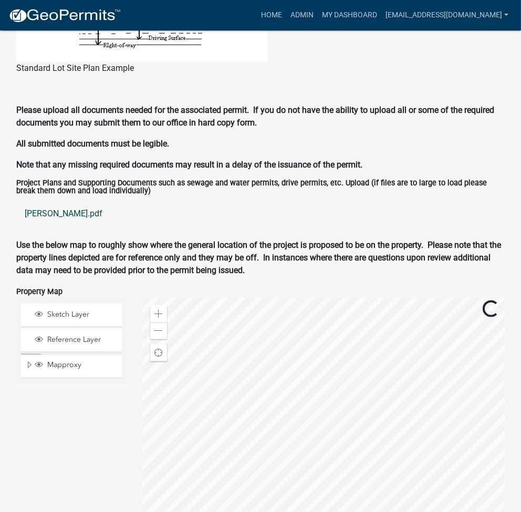
click at [40, 214] on link "howell.pdf" at bounding box center [260, 213] width 488 height 25
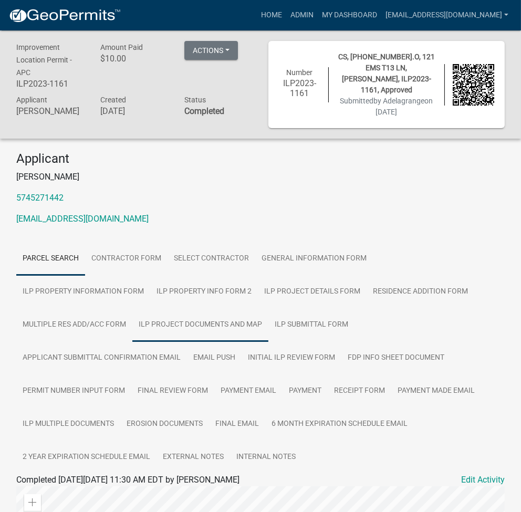
click at [132, 320] on link "ILP Project Documents and Map" at bounding box center [200, 325] width 136 height 34
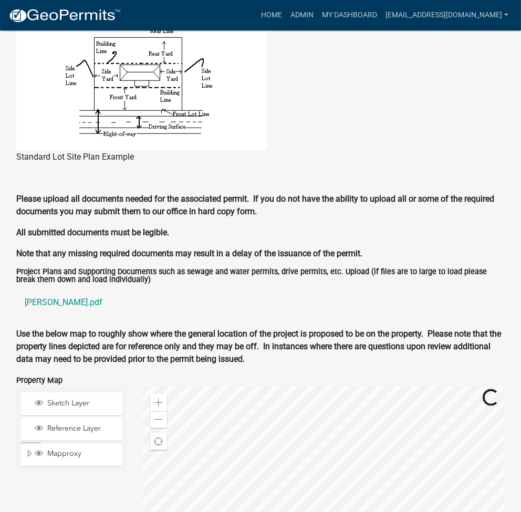
scroll to position [1011, 0]
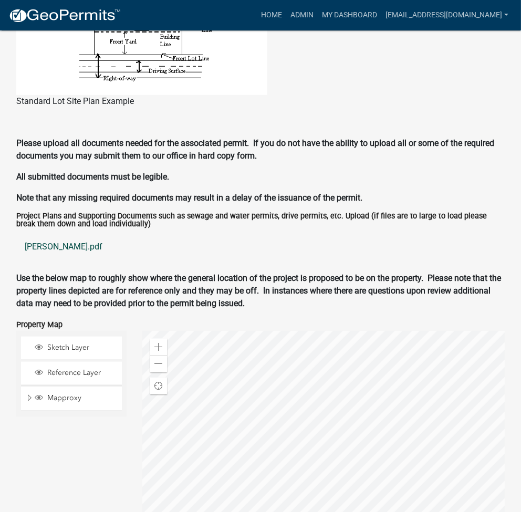
click at [57, 234] on link "[PERSON_NAME].pdf" at bounding box center [260, 246] width 488 height 25
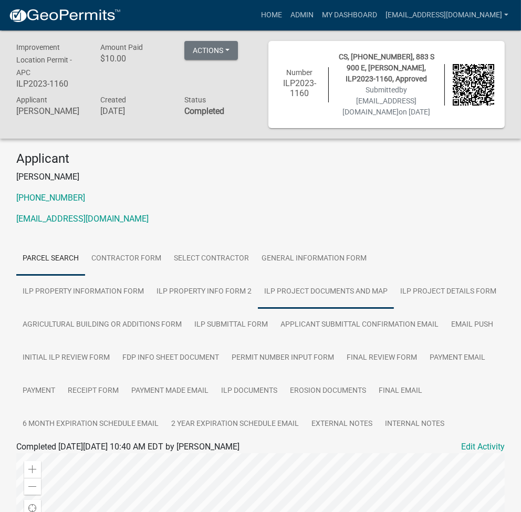
click at [258, 301] on link "ILP Project Documents and Map" at bounding box center [326, 292] width 136 height 34
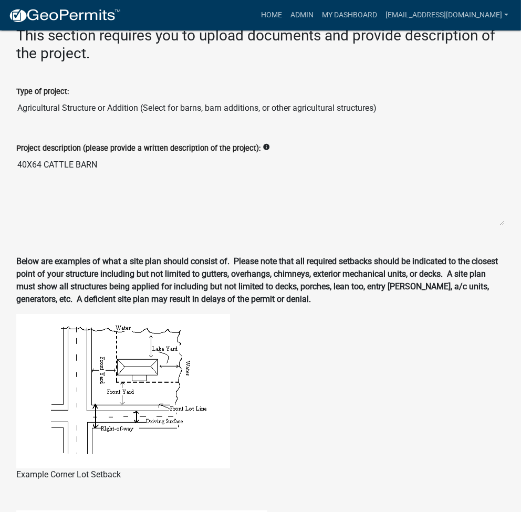
scroll to position [420, 0]
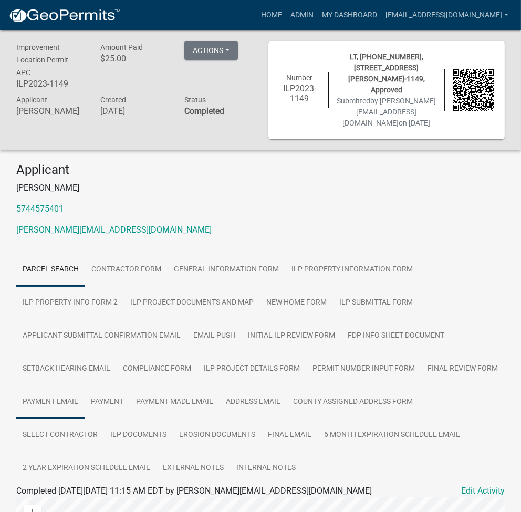
scroll to position [140, 0]
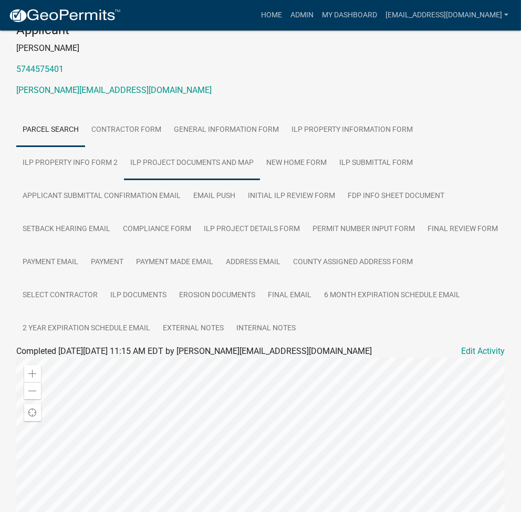
click at [198, 148] on link "ILP Project Documents and Map" at bounding box center [192, 164] width 136 height 34
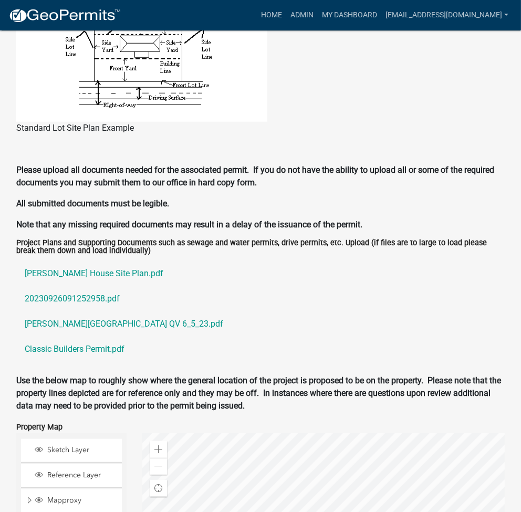
scroll to position [1019, 0]
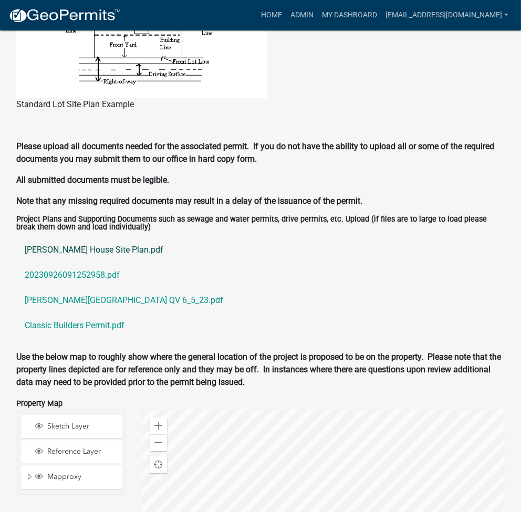
click at [82, 243] on link "Groover House Site Plan.pdf" at bounding box center [260, 249] width 488 height 25
click at [43, 264] on link "20230926091252958.pdf" at bounding box center [260, 275] width 488 height 25
click at [72, 288] on link "Groover Lake House QV 6_5_23.pdf" at bounding box center [260, 300] width 488 height 25
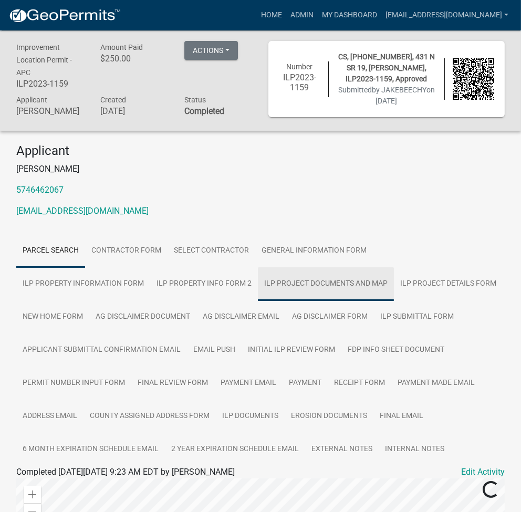
click at [258, 286] on link "ILP Project Documents and Map" at bounding box center [326, 284] width 136 height 34
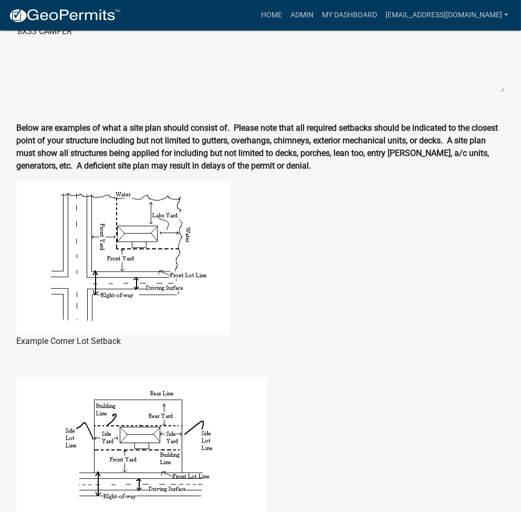
scroll to position [840, 0]
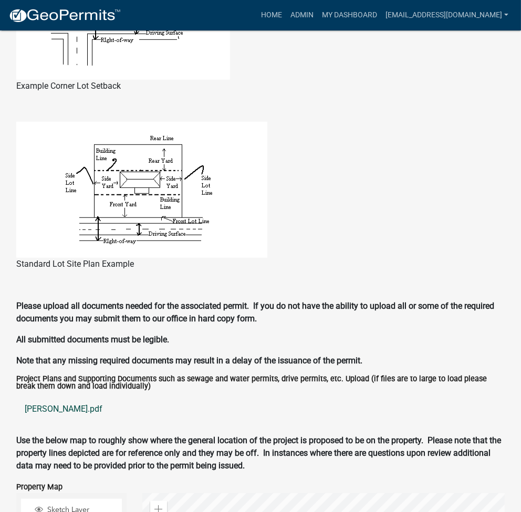
click at [54, 420] on link "[PERSON_NAME].pdf" at bounding box center [260, 409] width 488 height 25
